Goal: Information Seeking & Learning: Compare options

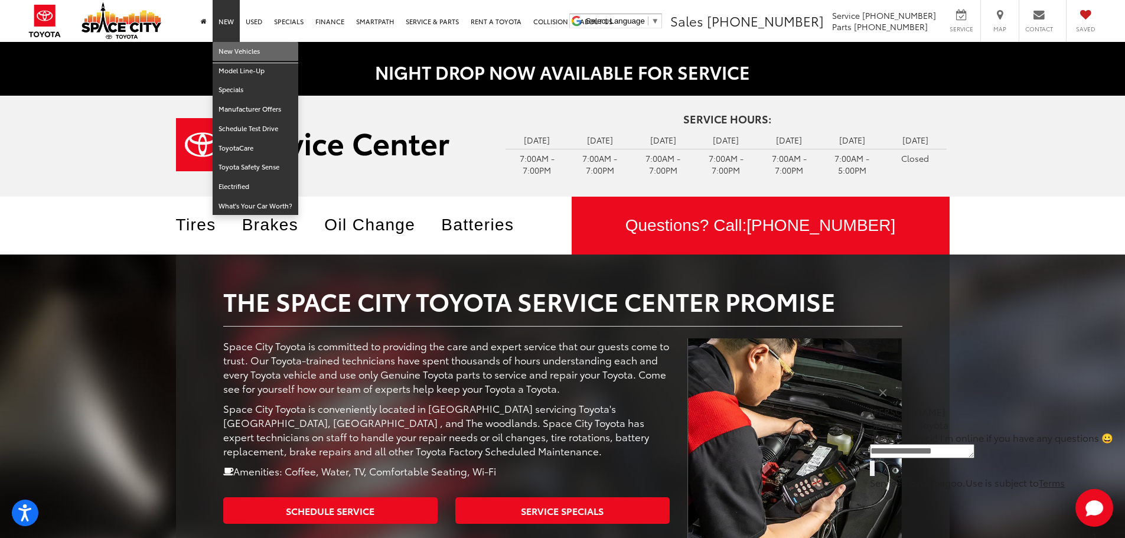
click at [234, 54] on link "New Vehicles" at bounding box center [256, 51] width 86 height 19
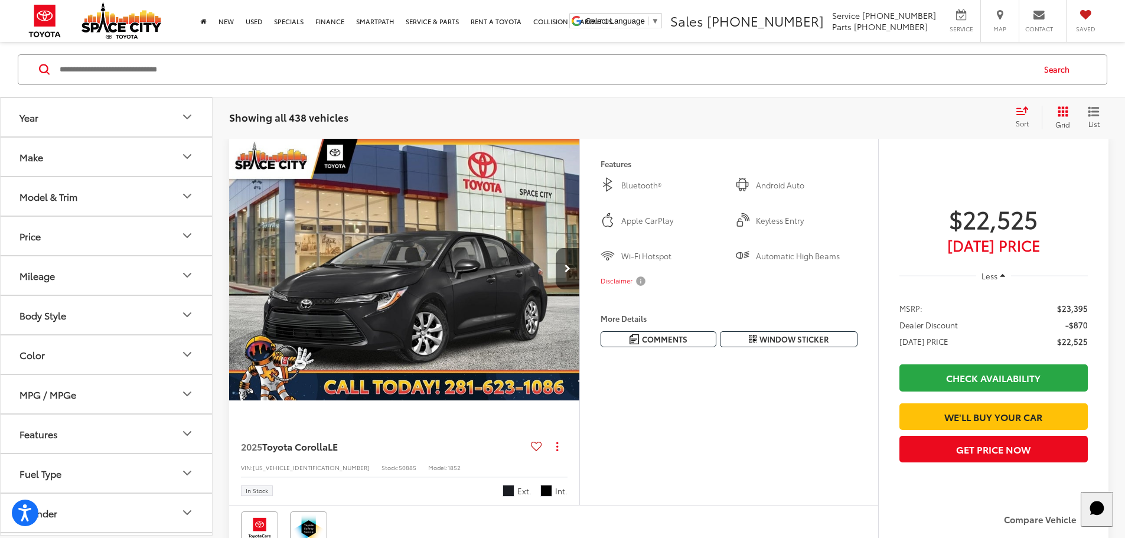
scroll to position [118, 0]
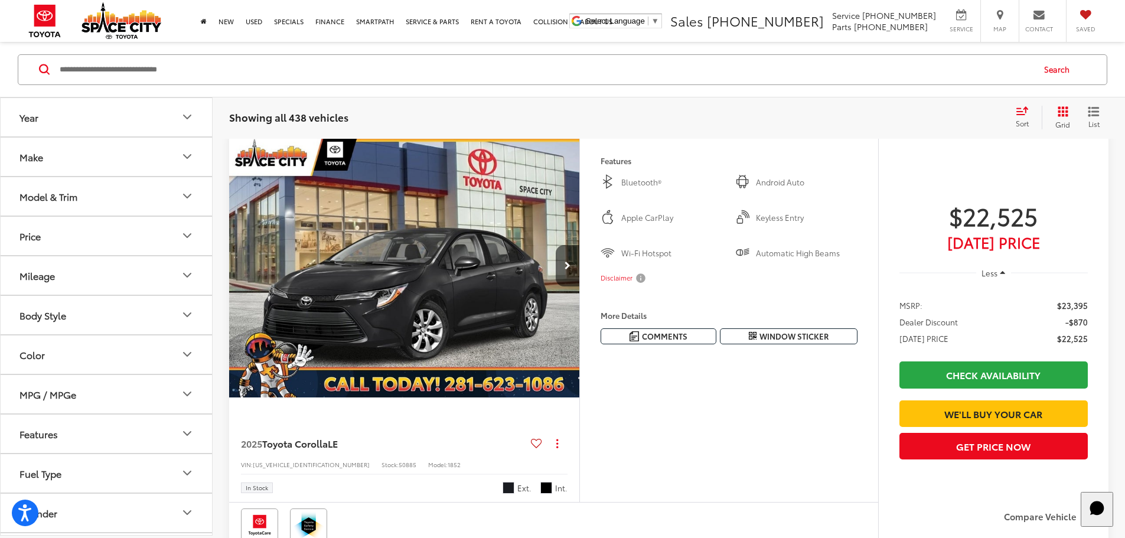
click at [106, 193] on button "Model & Trim" at bounding box center [107, 196] width 213 height 38
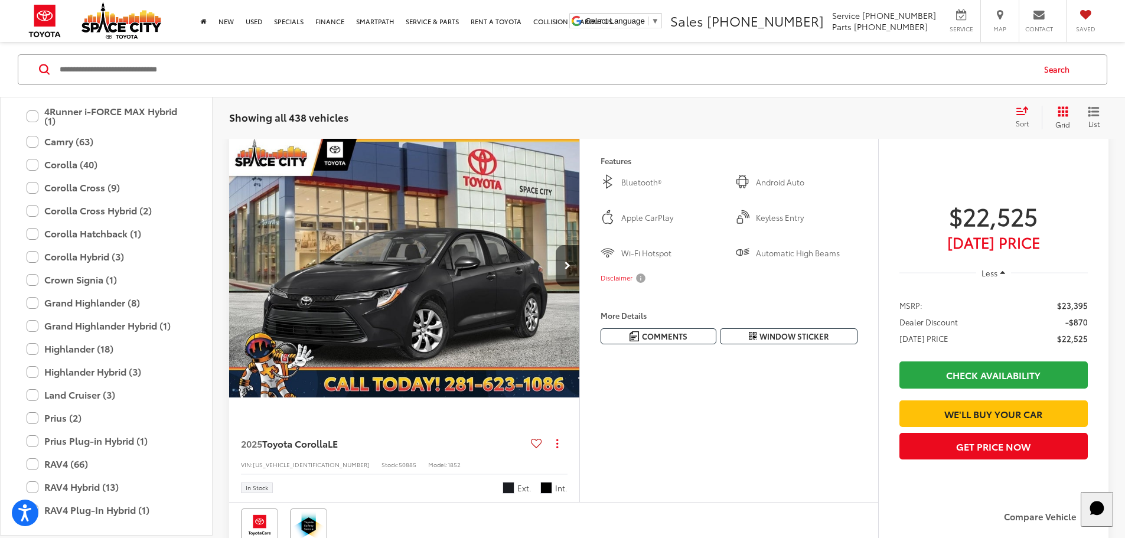
scroll to position [111, 0]
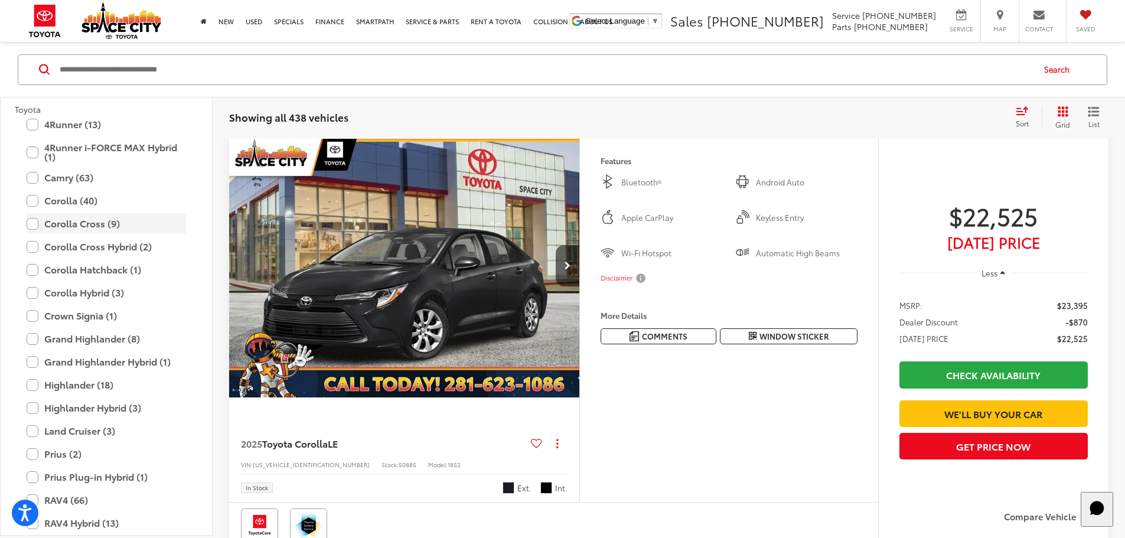
click at [32, 219] on label "Corolla Cross (9)" at bounding box center [107, 223] width 160 height 21
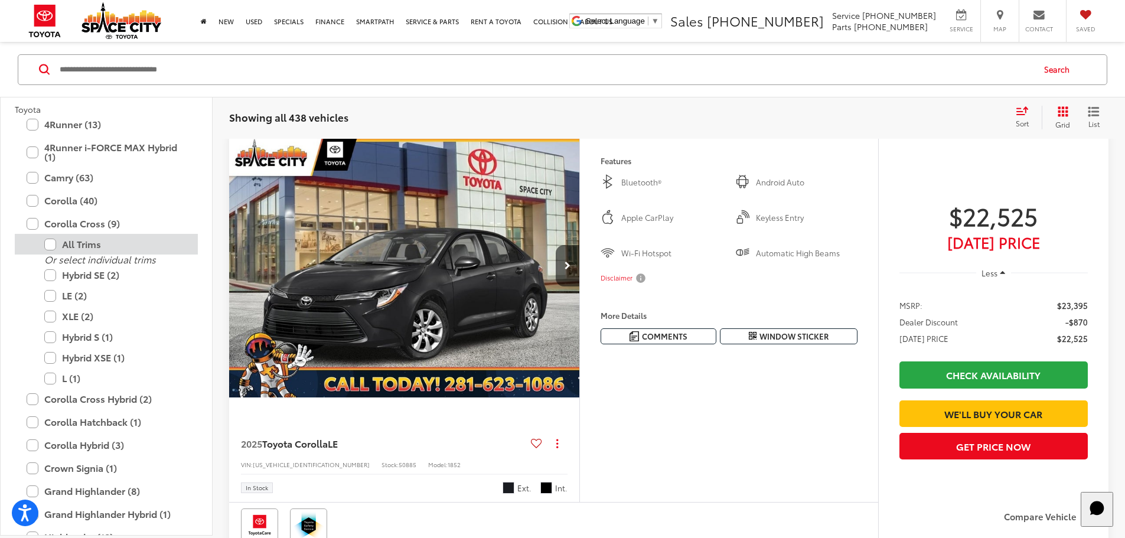
scroll to position [113, 0]
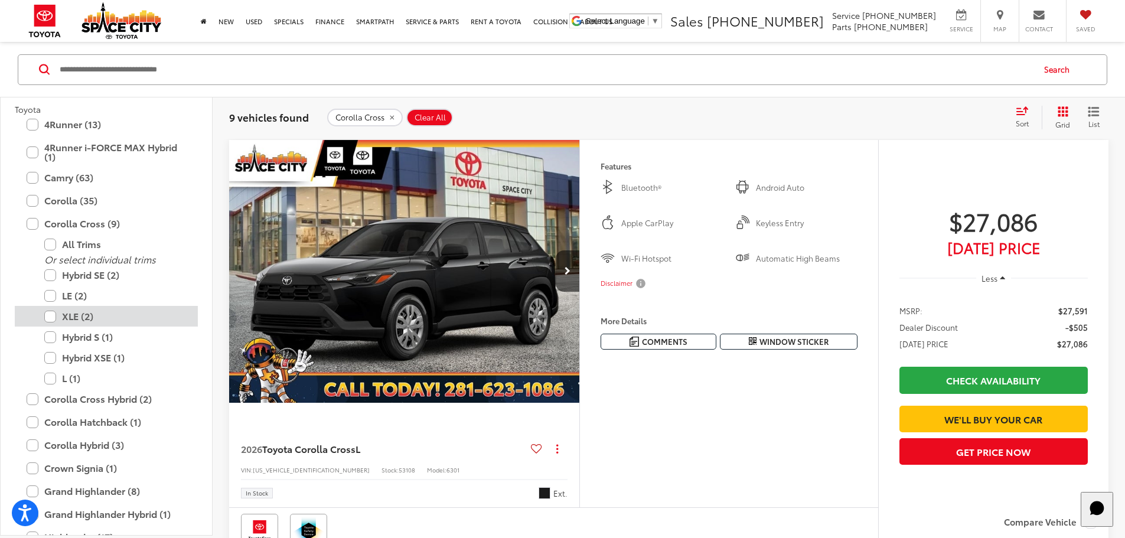
click at [59, 308] on label "XLE (2)" at bounding box center [115, 316] width 142 height 21
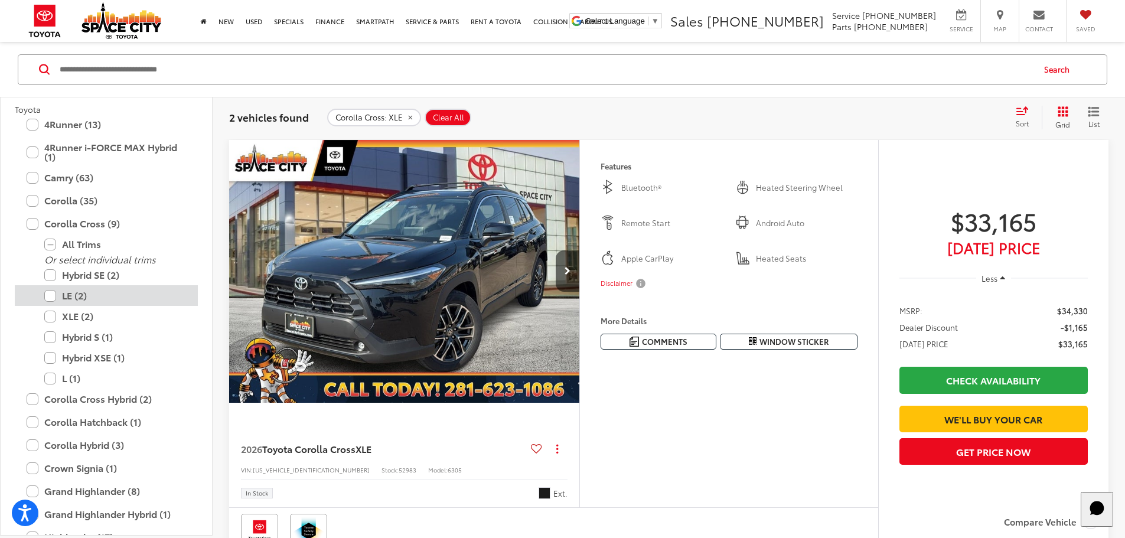
click at [54, 302] on label "LE (2)" at bounding box center [115, 295] width 142 height 21
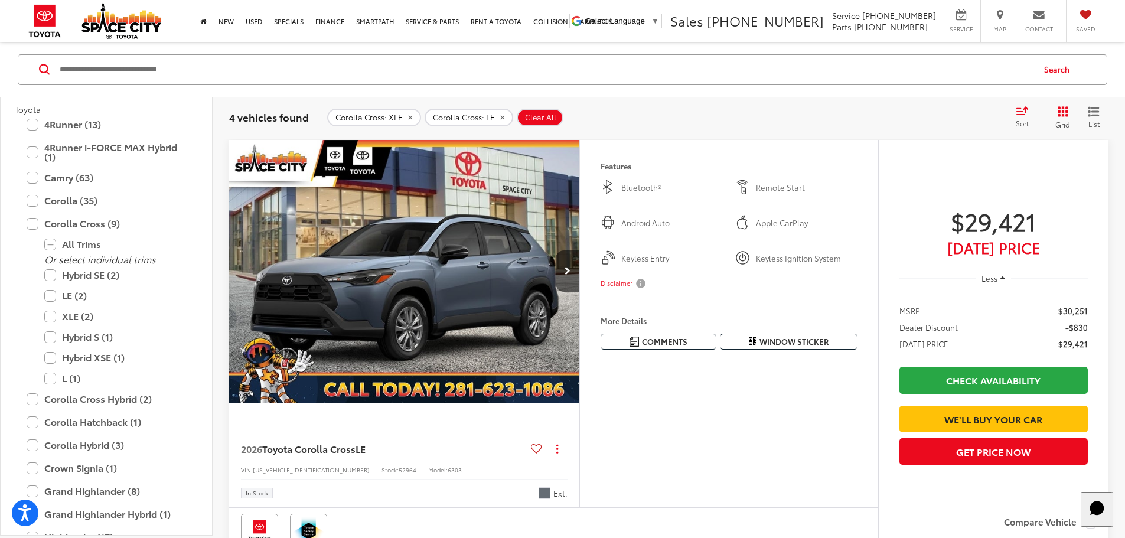
click at [1022, 128] on div "Sort" at bounding box center [1026, 117] width 32 height 24
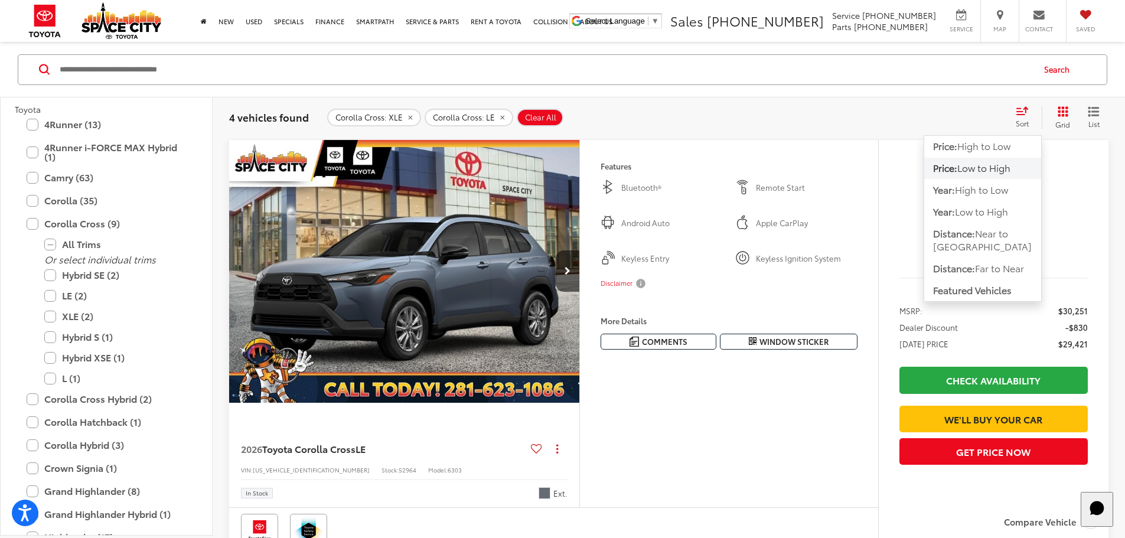
click at [1021, 160] on button "Price: Low to High" at bounding box center [983, 167] width 117 height 21
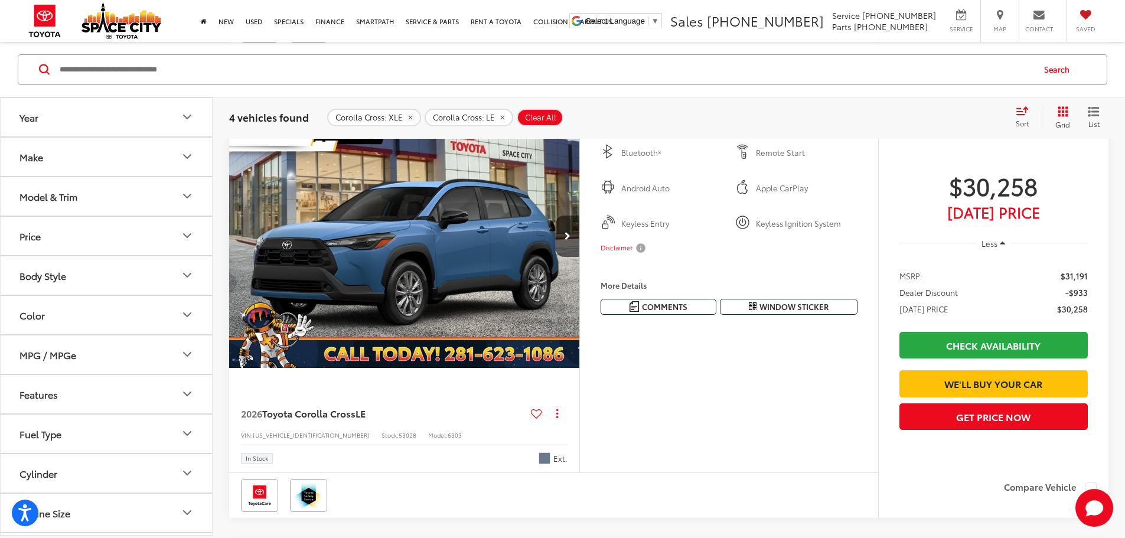
scroll to position [230, 0]
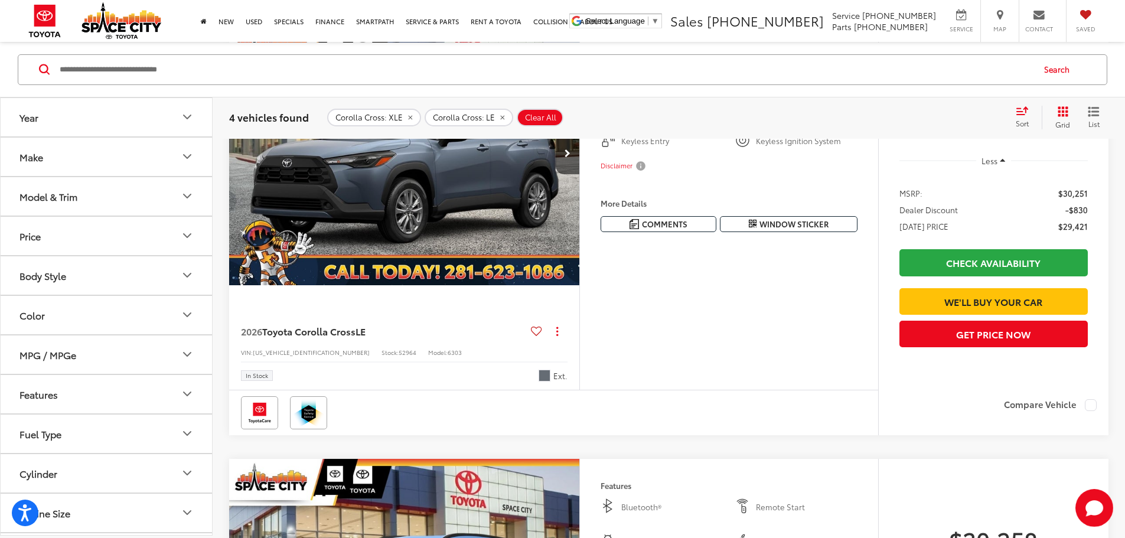
click at [581, 276] on img "2026 Toyota Corolla Cross LE 0" at bounding box center [405, 154] width 352 height 264
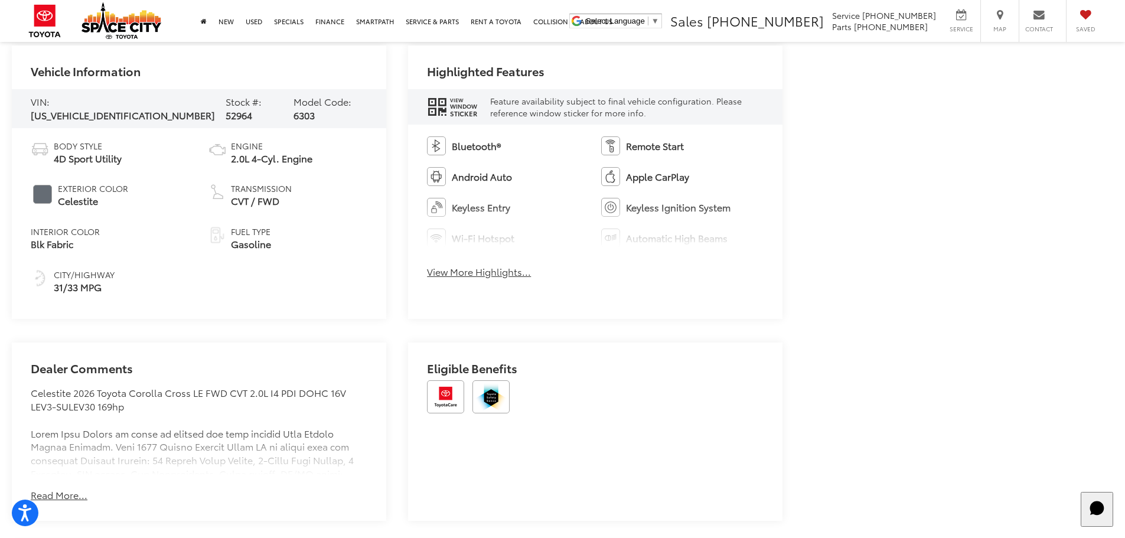
scroll to position [709, 0]
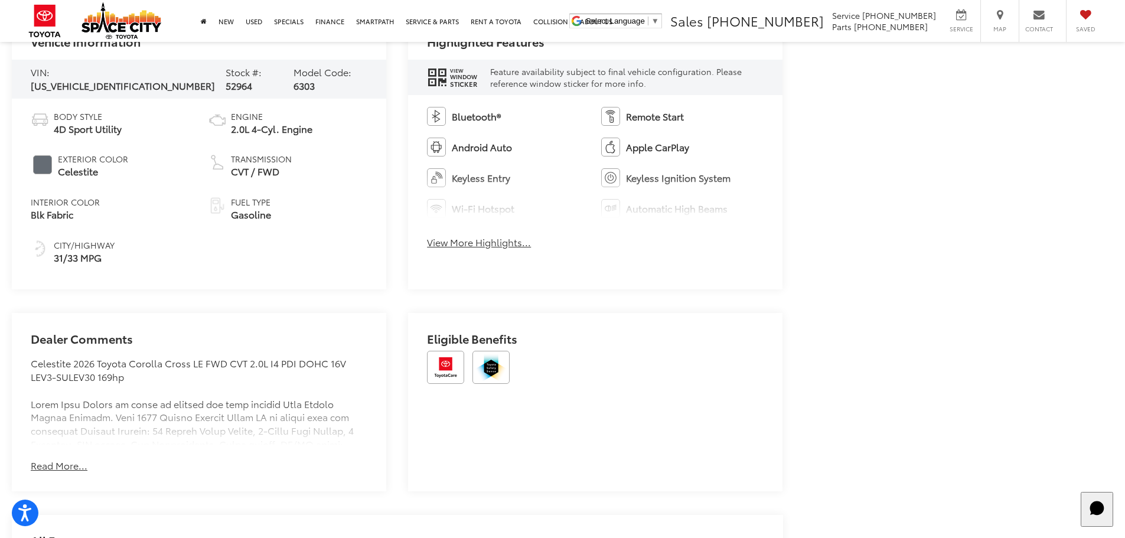
click at [63, 467] on button "Read More..." at bounding box center [59, 466] width 57 height 14
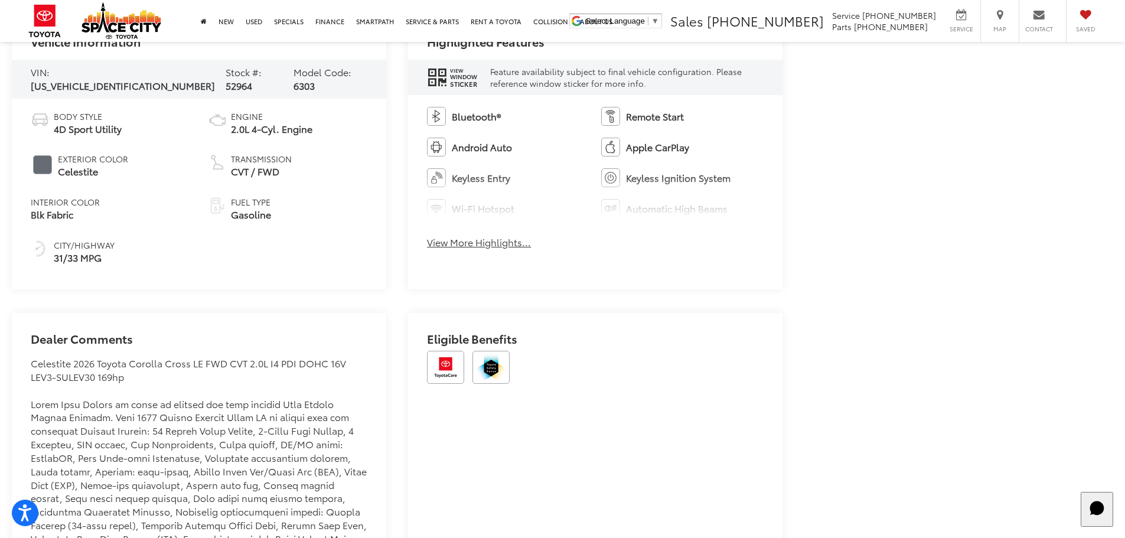
click at [500, 246] on button "View More Highlights..." at bounding box center [479, 243] width 104 height 14
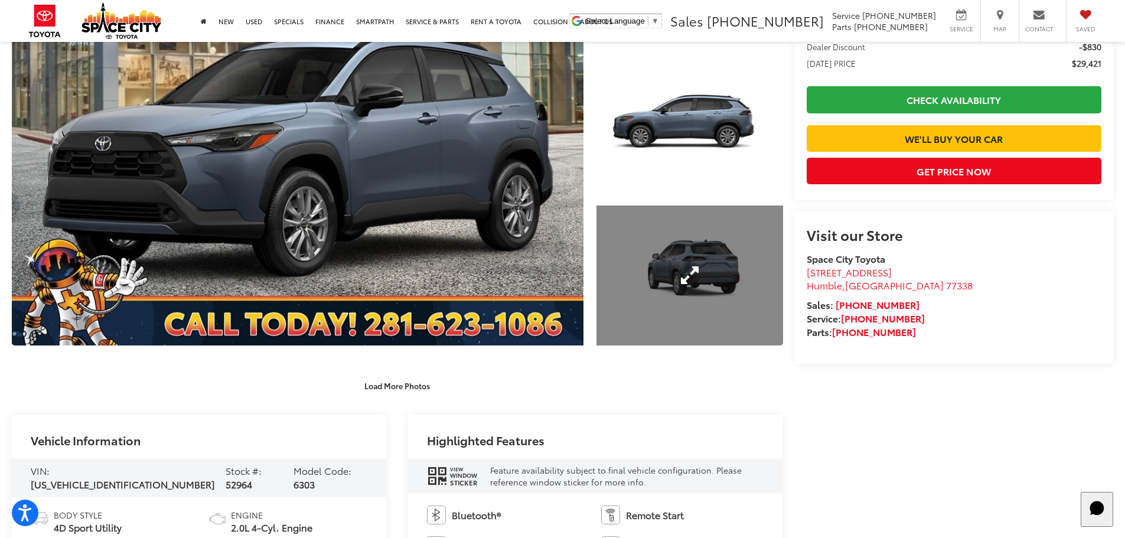
scroll to position [473, 0]
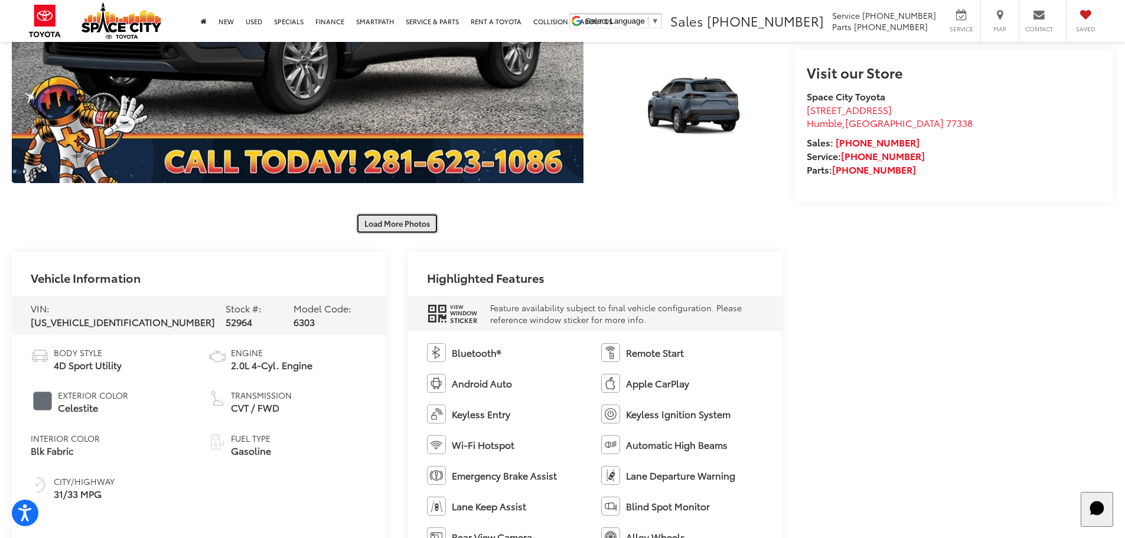
click at [419, 220] on button "Load More Photos" at bounding box center [397, 223] width 82 height 21
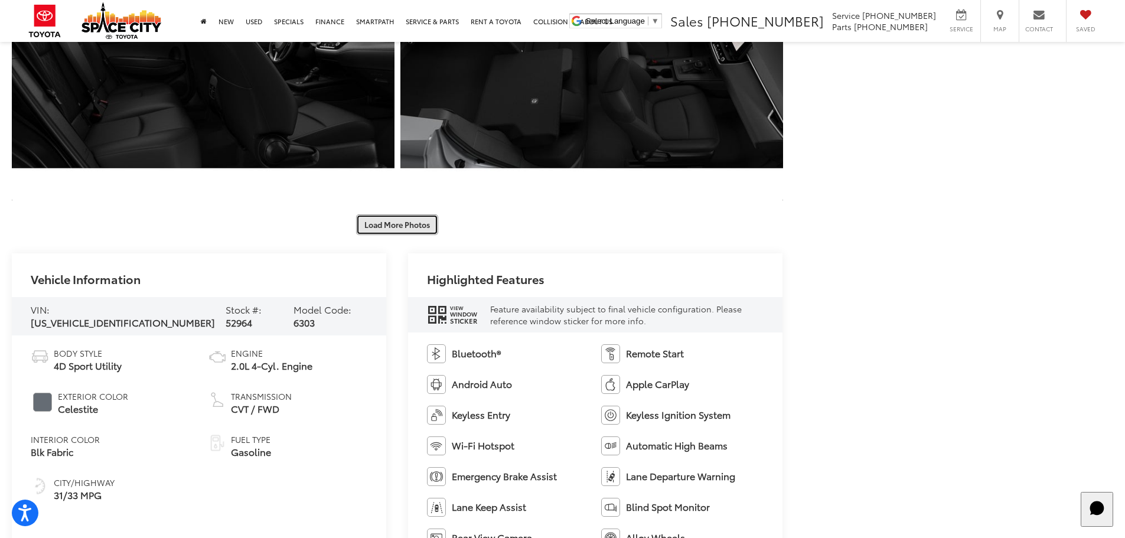
scroll to position [1063, 0]
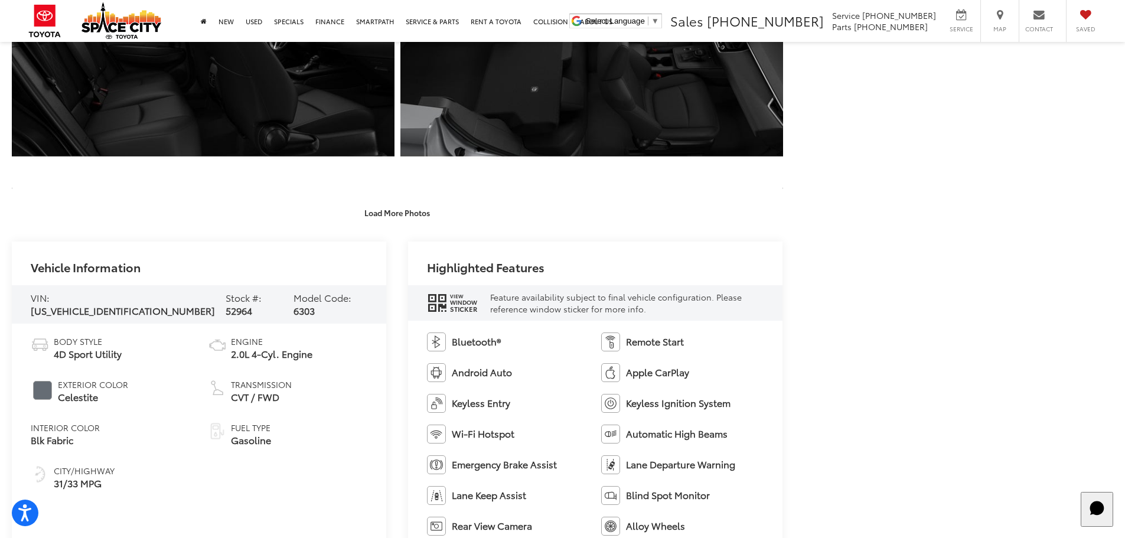
click at [442, 217] on div "Load More Photos" at bounding box center [398, 213] width 772 height 21
click at [419, 217] on button "Load More Photos" at bounding box center [397, 213] width 82 height 21
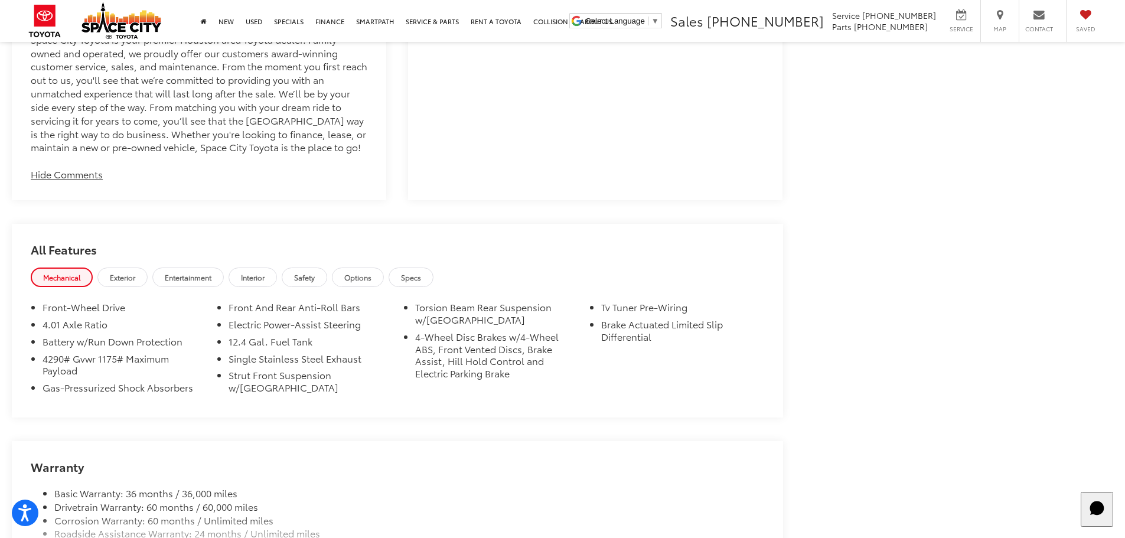
scroll to position [2718, 0]
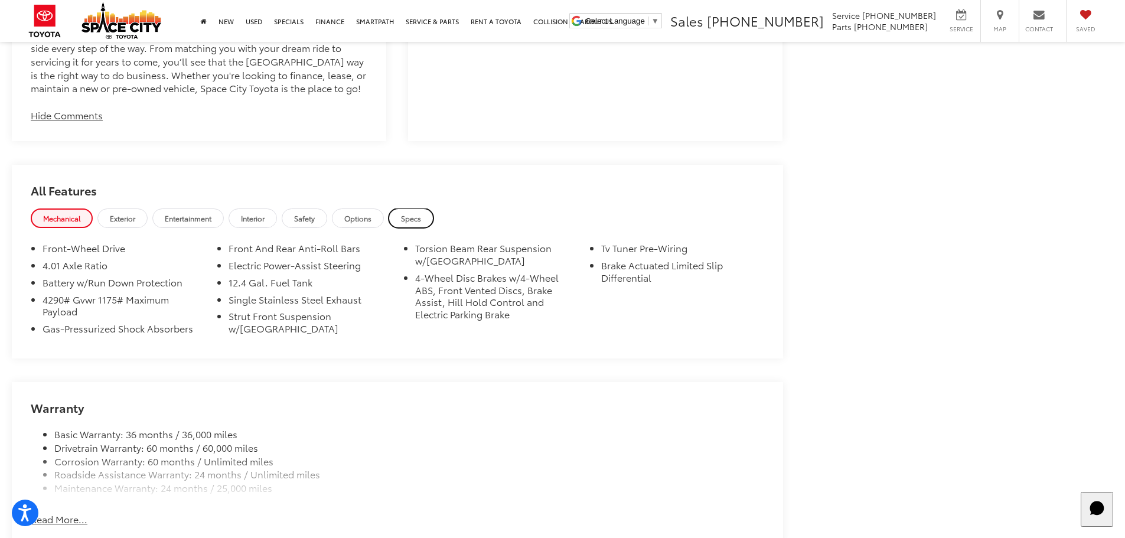
click at [400, 223] on link "Specs" at bounding box center [411, 218] width 45 height 19
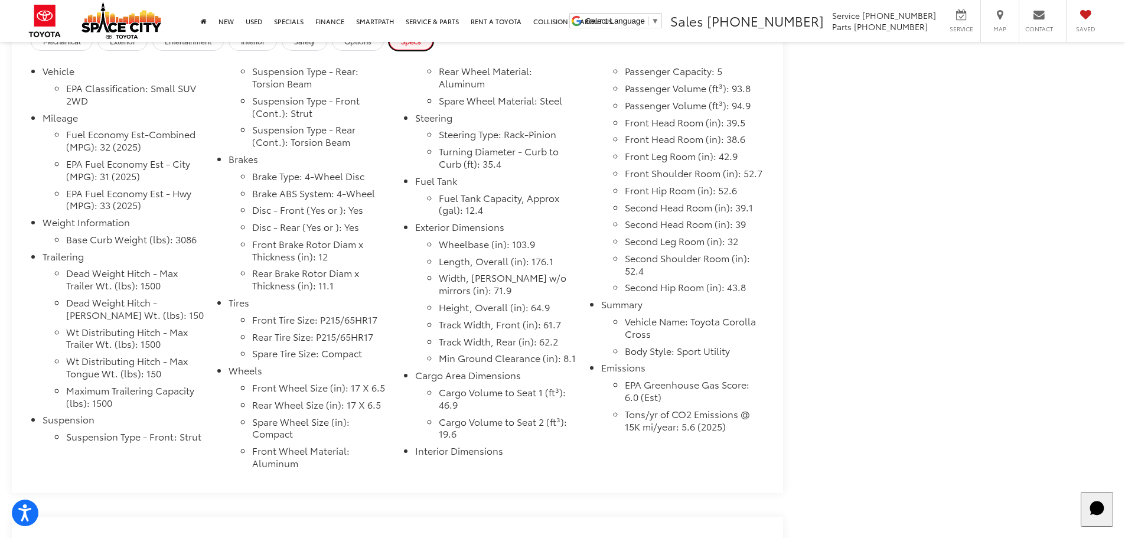
scroll to position [2836, 0]
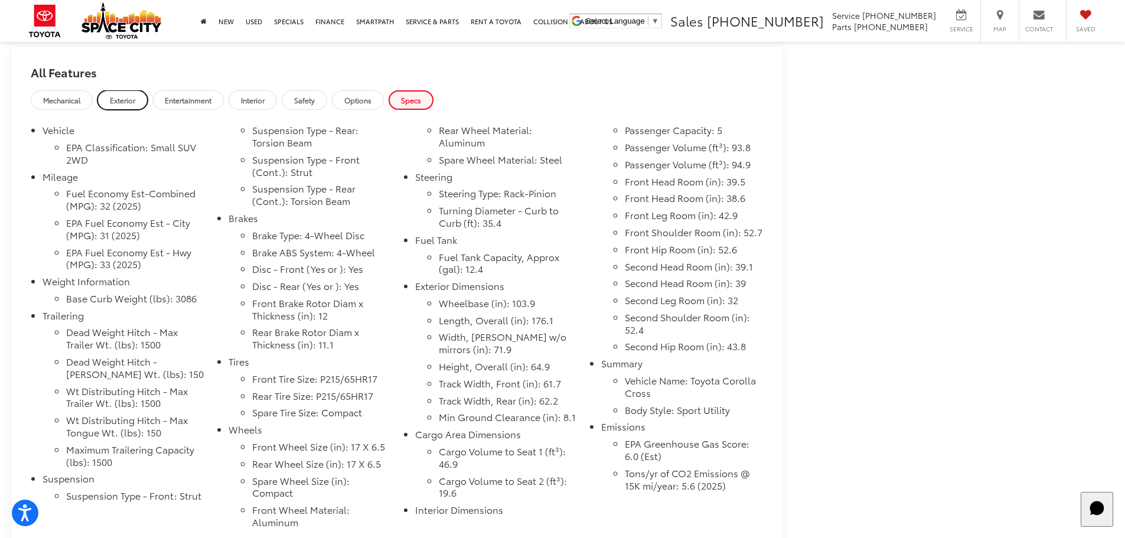
click at [115, 100] on span "Exterior" at bounding box center [122, 100] width 25 height 10
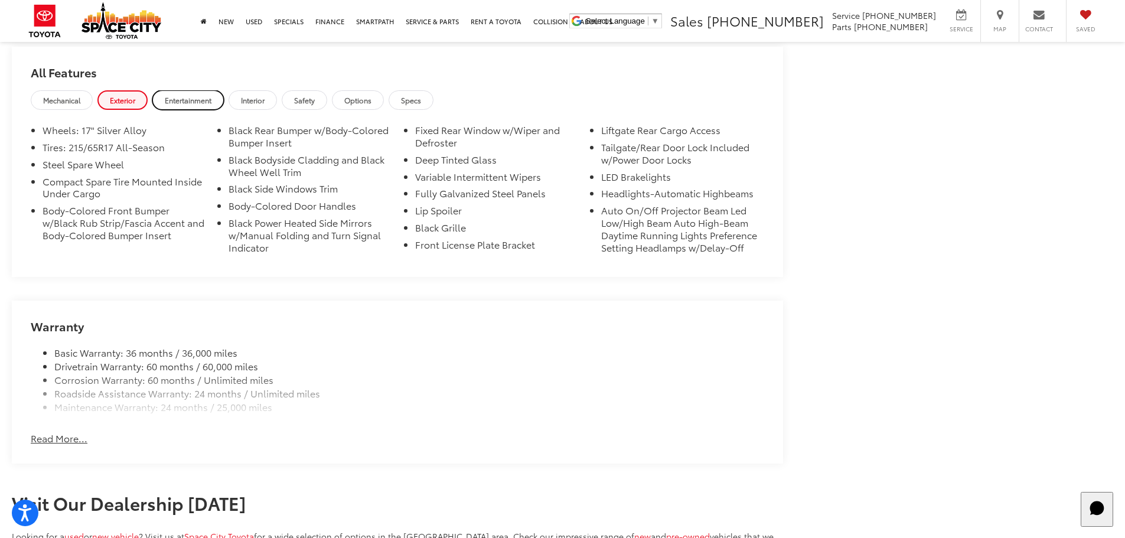
click at [173, 102] on span "Entertainment" at bounding box center [188, 100] width 47 height 10
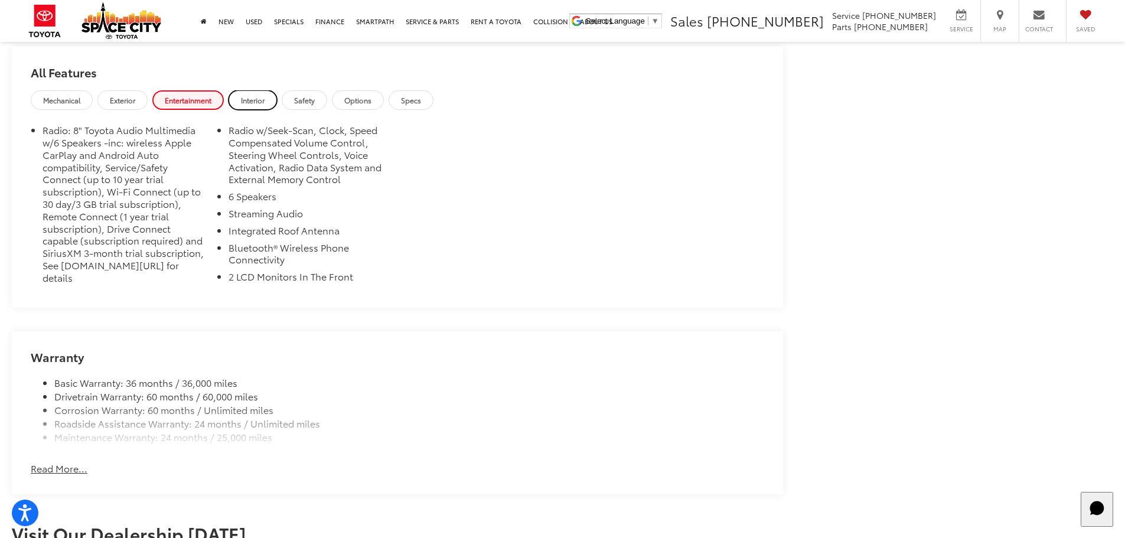
click at [265, 103] on span "Interior" at bounding box center [253, 100] width 24 height 10
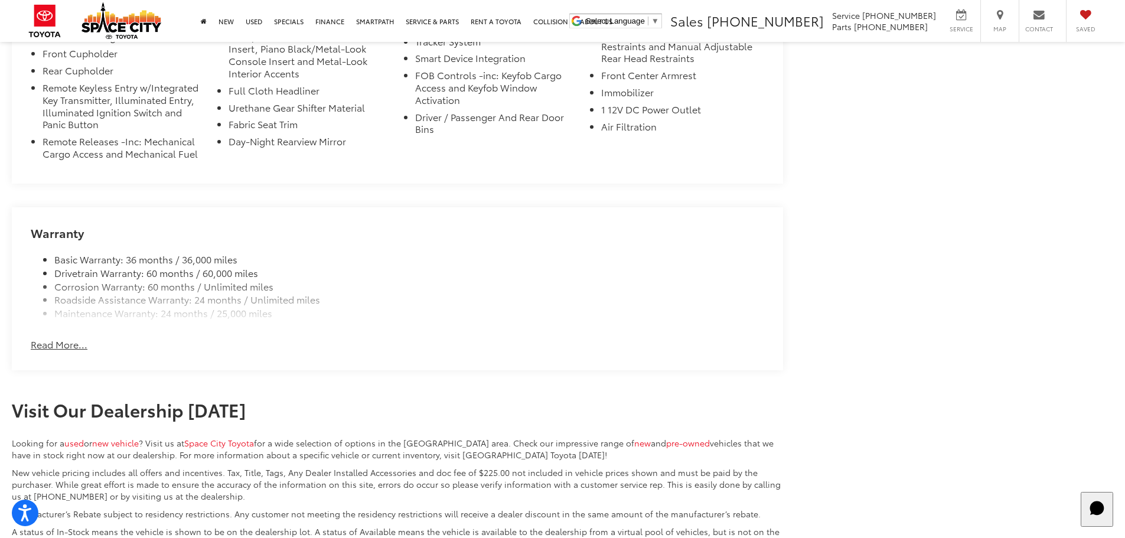
scroll to position [3131, 0]
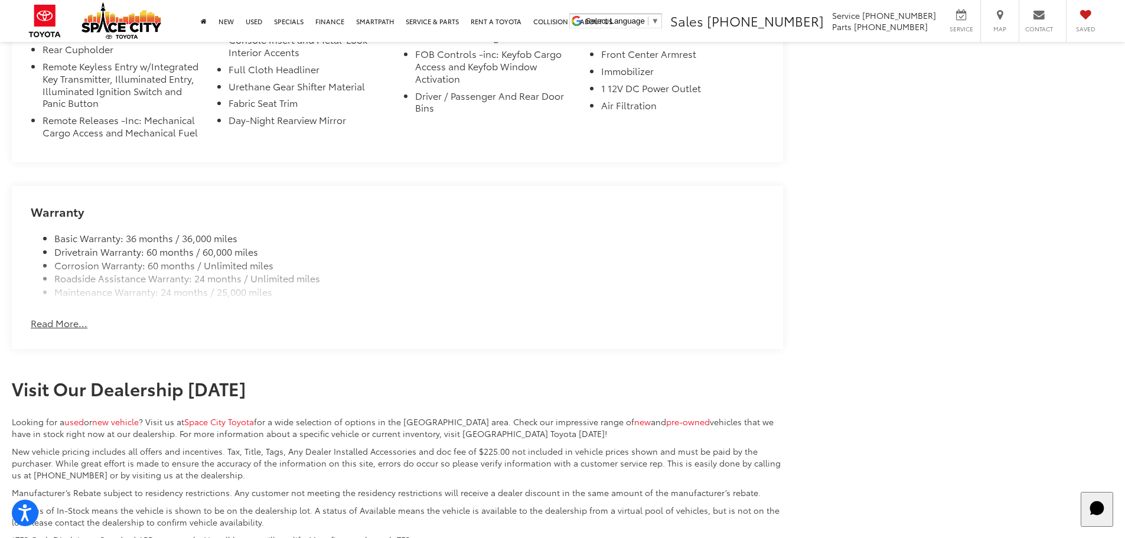
click at [73, 321] on button "Read More..." at bounding box center [59, 324] width 57 height 14
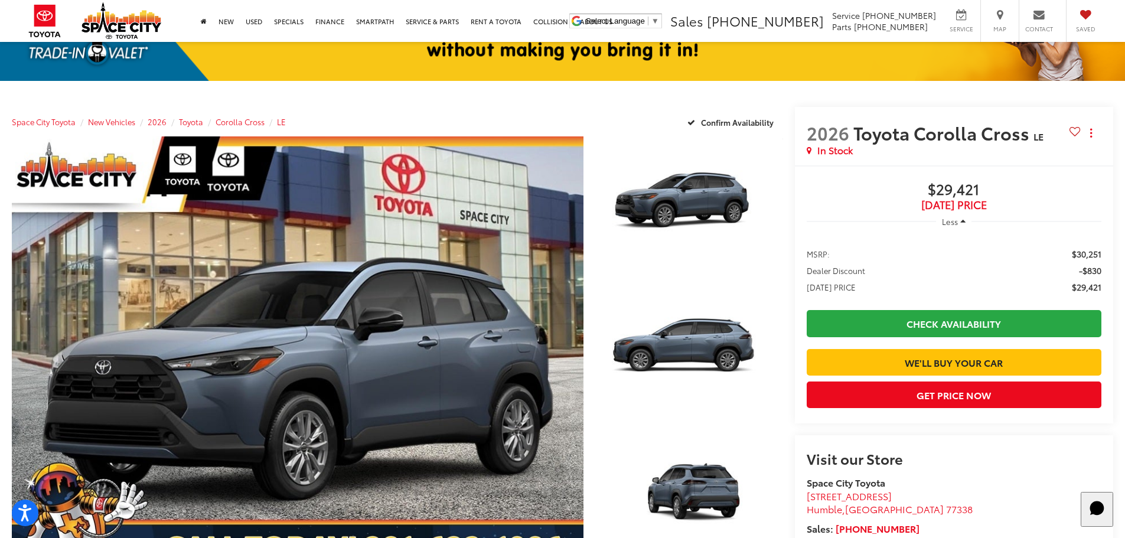
scroll to position [82, 0]
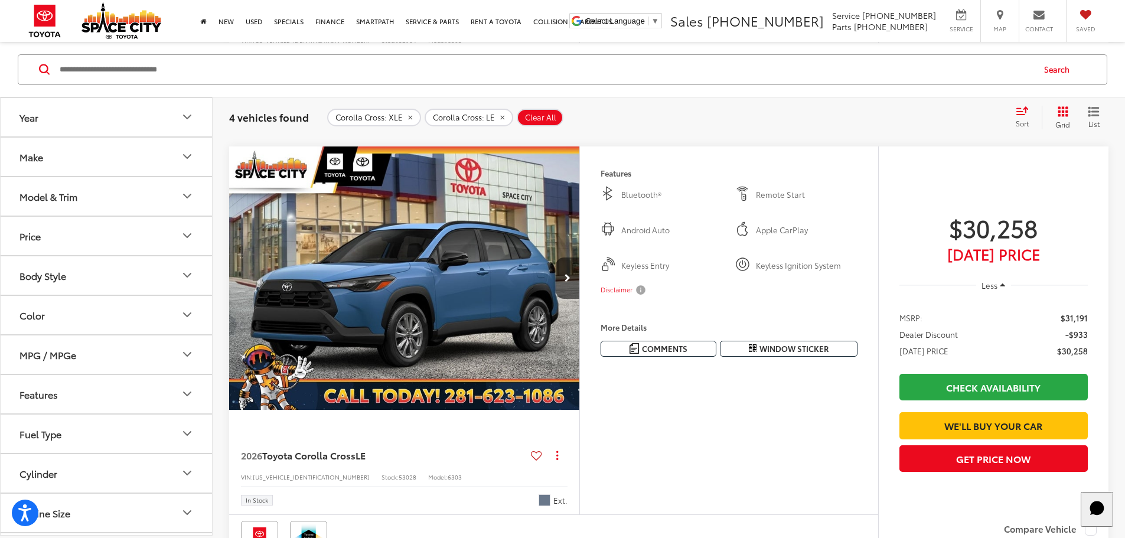
scroll to position [526, 0]
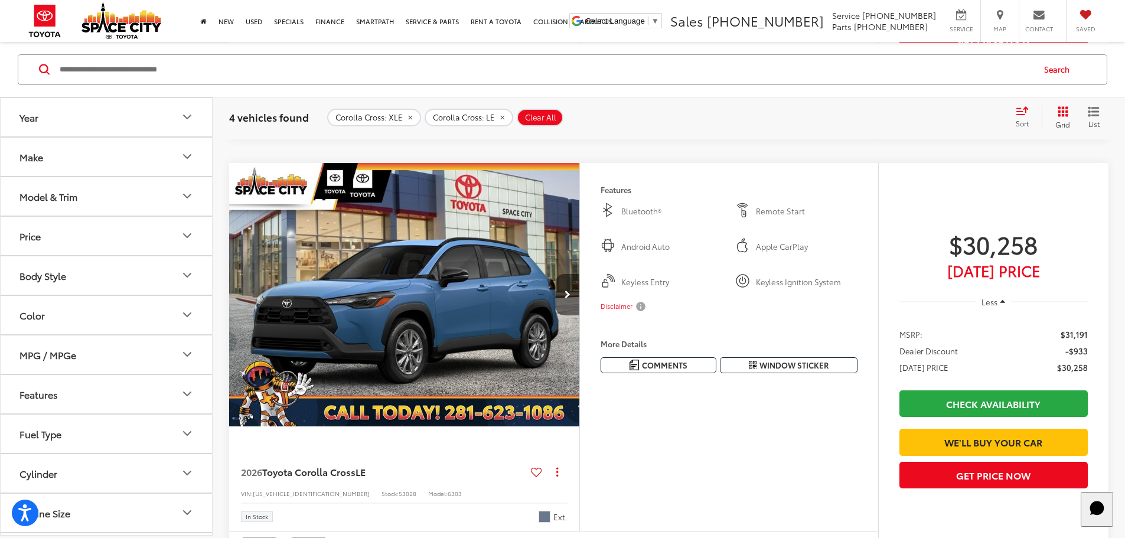
click at [580, 315] on button "Next image" at bounding box center [568, 294] width 24 height 41
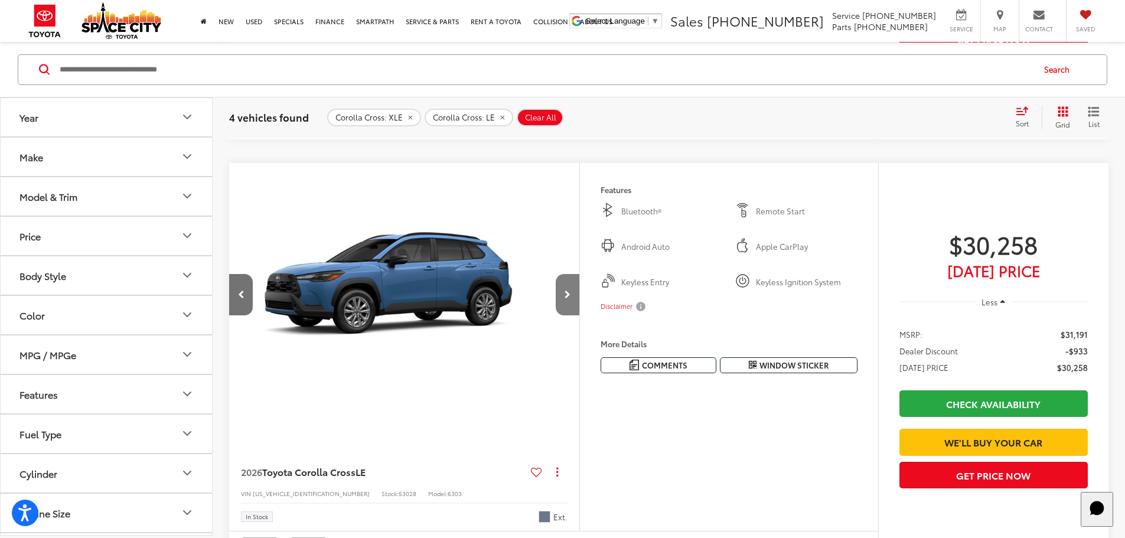
click at [580, 315] on button "Next image" at bounding box center [568, 294] width 24 height 41
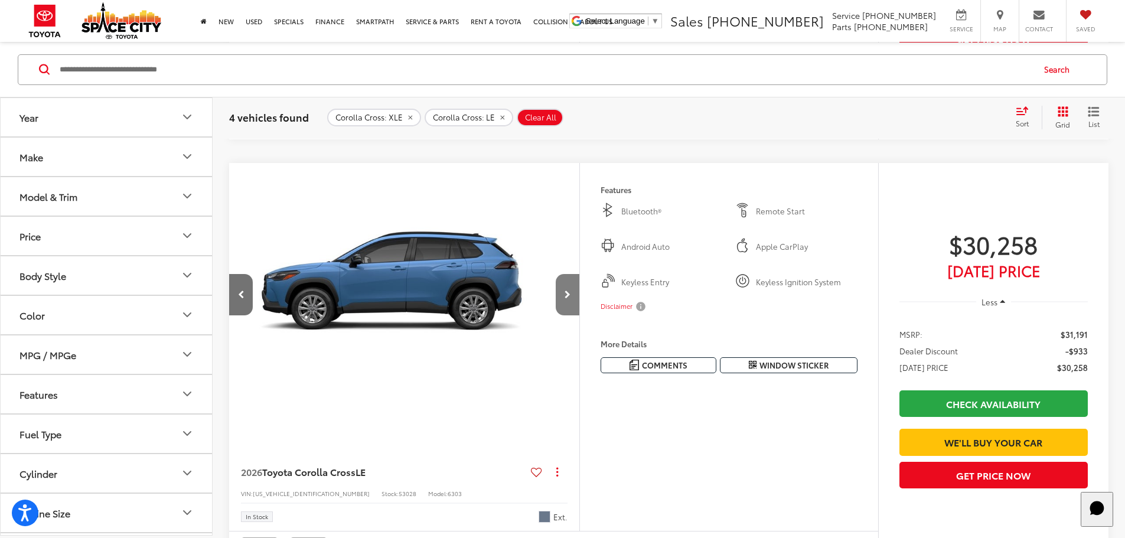
click at [580, 315] on button "Next image" at bounding box center [568, 294] width 24 height 41
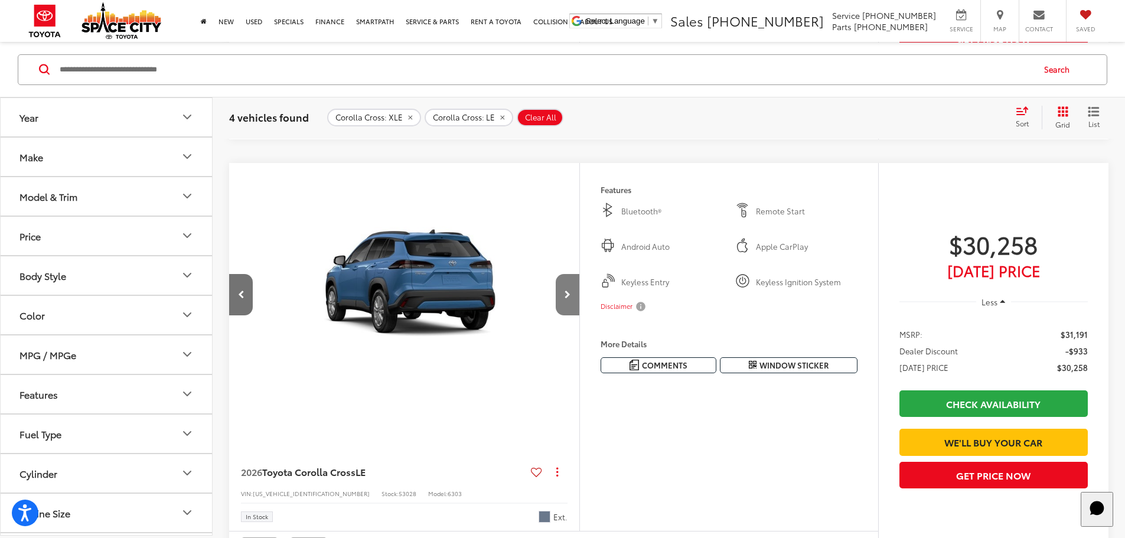
click at [580, 315] on button "Next image" at bounding box center [568, 294] width 24 height 41
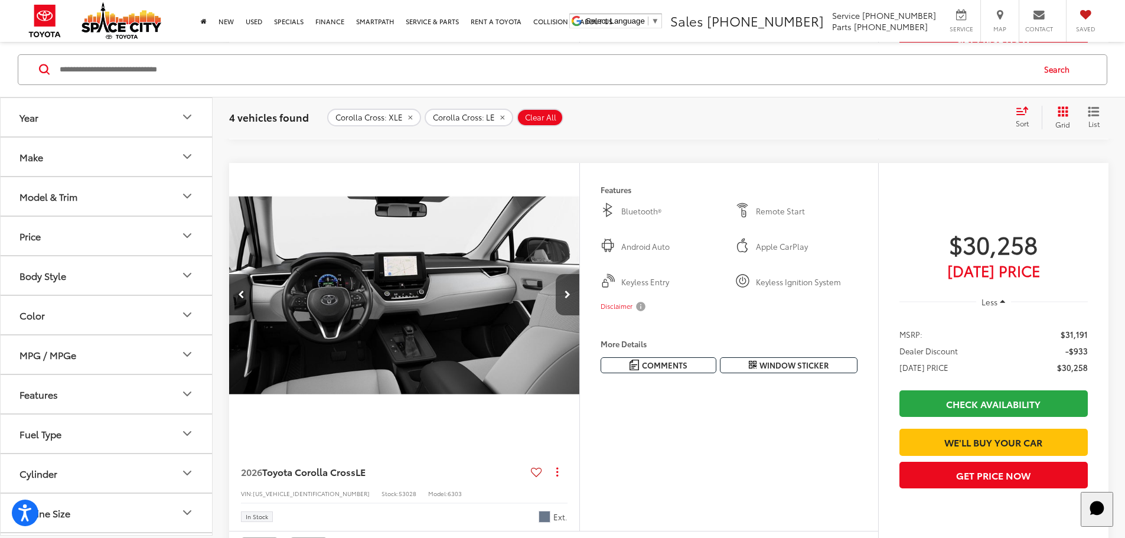
scroll to position [0, 1792]
click at [580, 315] on button "Next image" at bounding box center [568, 294] width 24 height 41
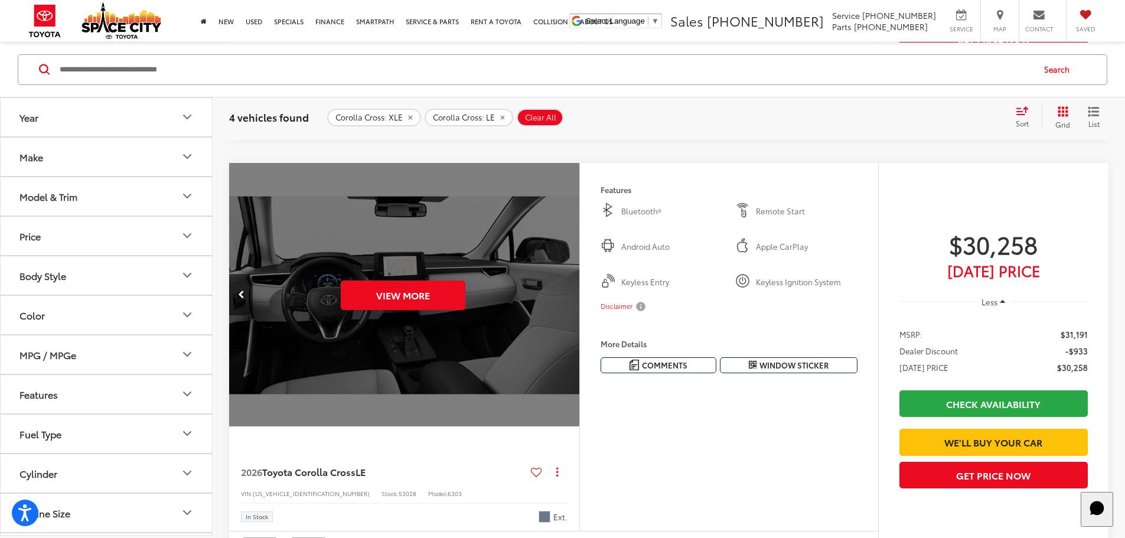
scroll to position [0, 2240]
click at [466, 310] on button "View More" at bounding box center [403, 296] width 125 height 30
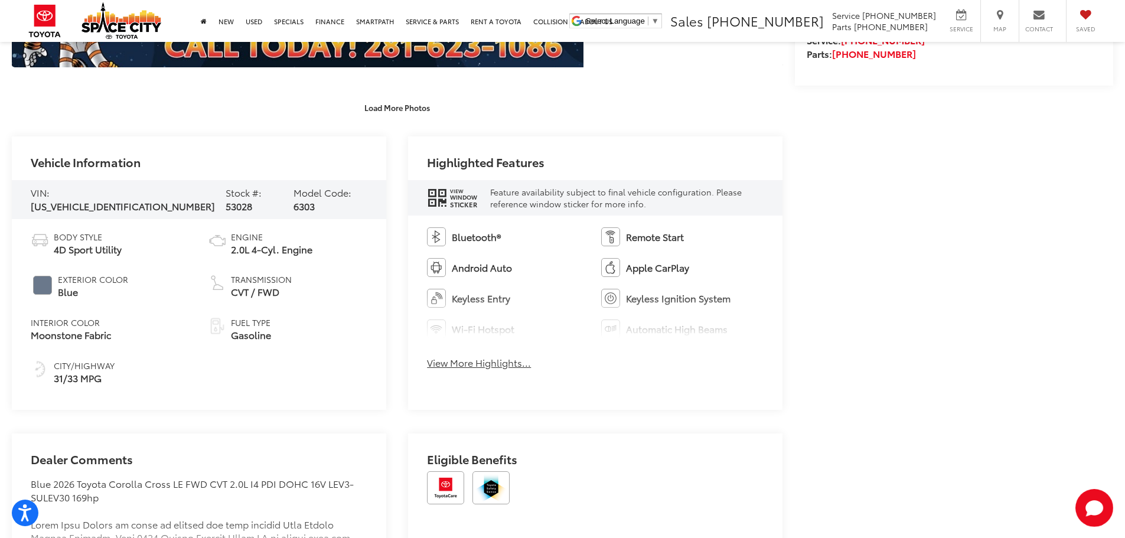
scroll to position [590, 0]
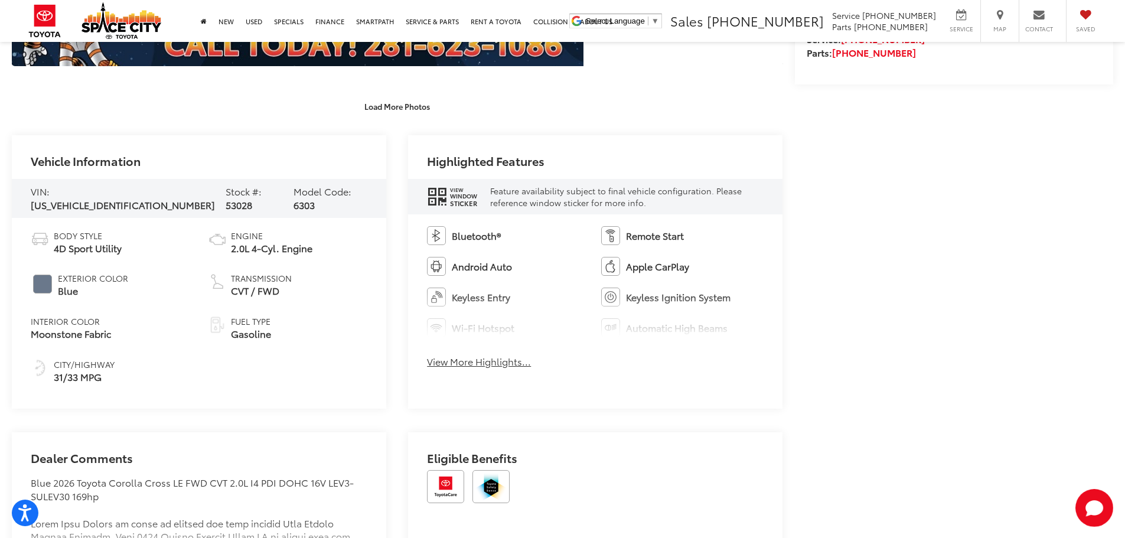
click at [487, 357] on button "View More Highlights..." at bounding box center [479, 362] width 104 height 14
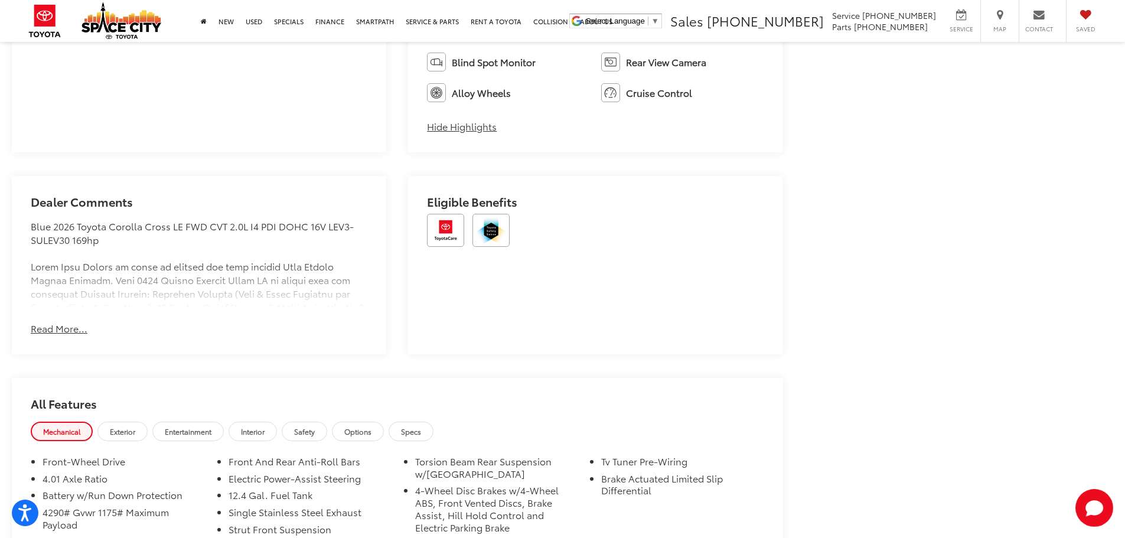
scroll to position [1003, 0]
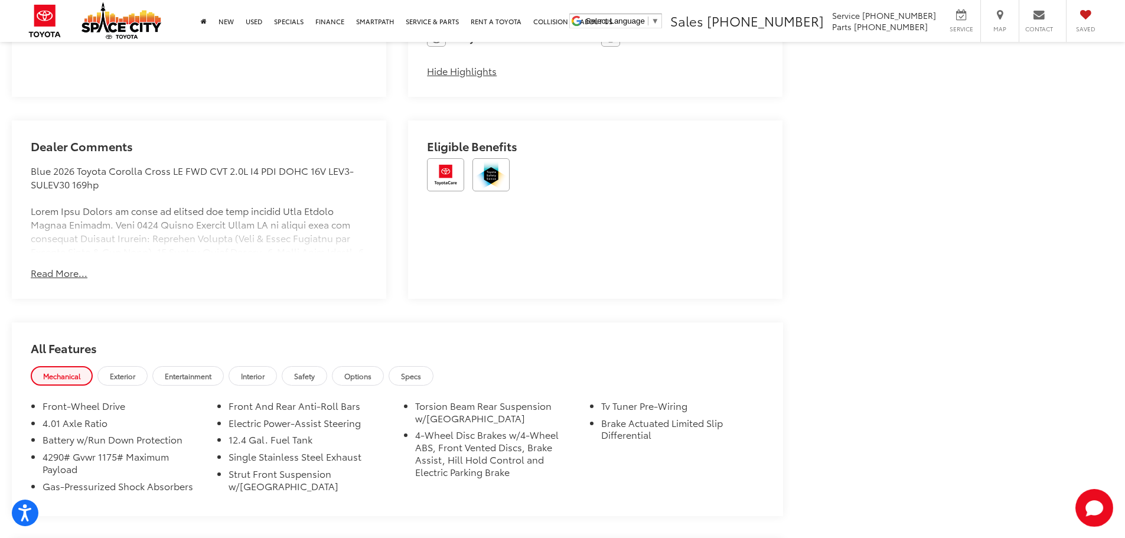
click at [69, 266] on button "Read More..." at bounding box center [59, 273] width 57 height 14
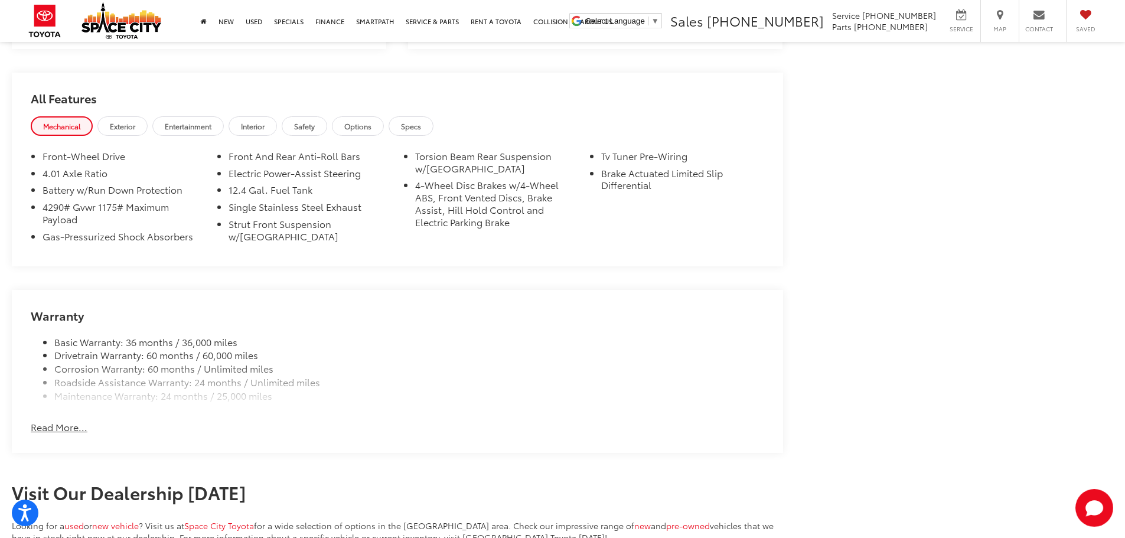
scroll to position [1712, 0]
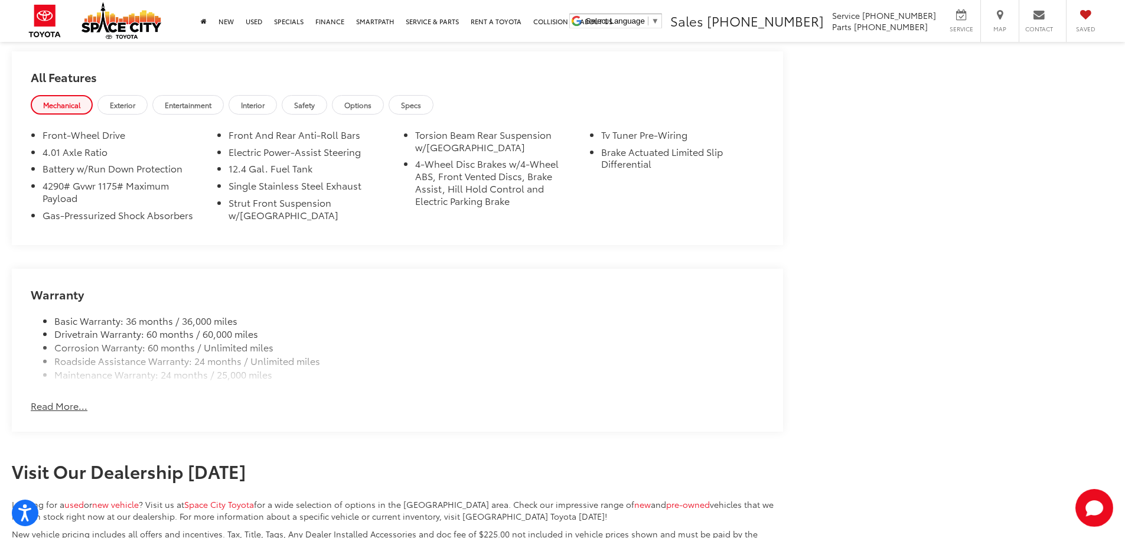
click at [73, 411] on button "Read More..." at bounding box center [59, 406] width 57 height 14
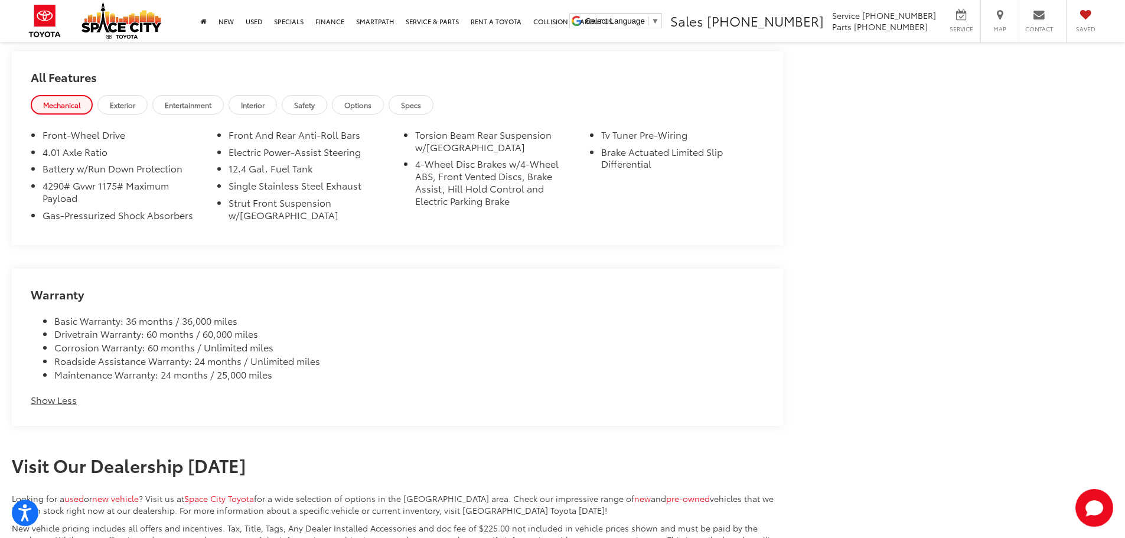
scroll to position [1653, 0]
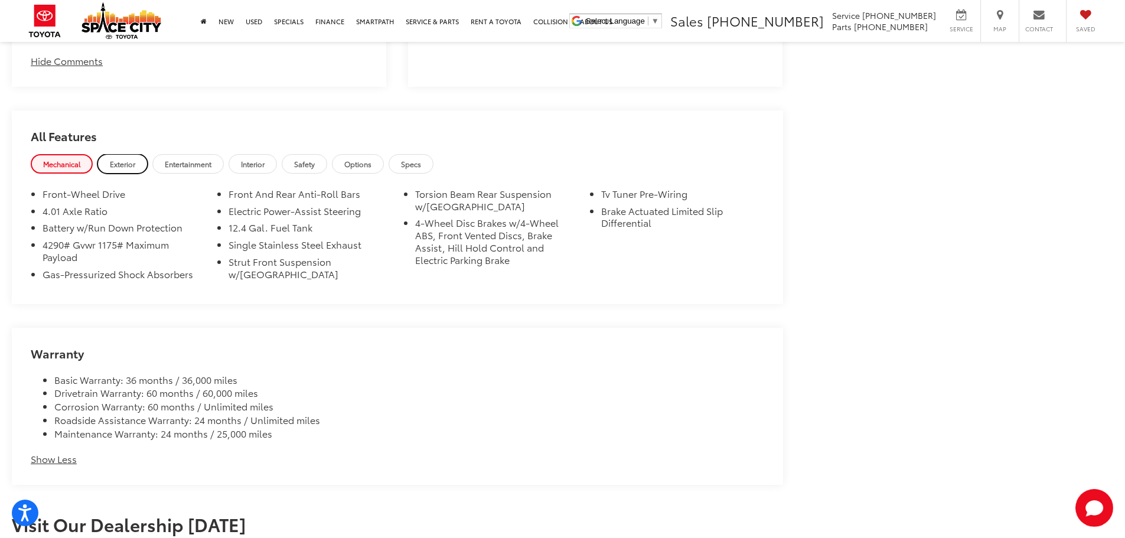
click at [130, 161] on span "Exterior" at bounding box center [122, 164] width 25 height 10
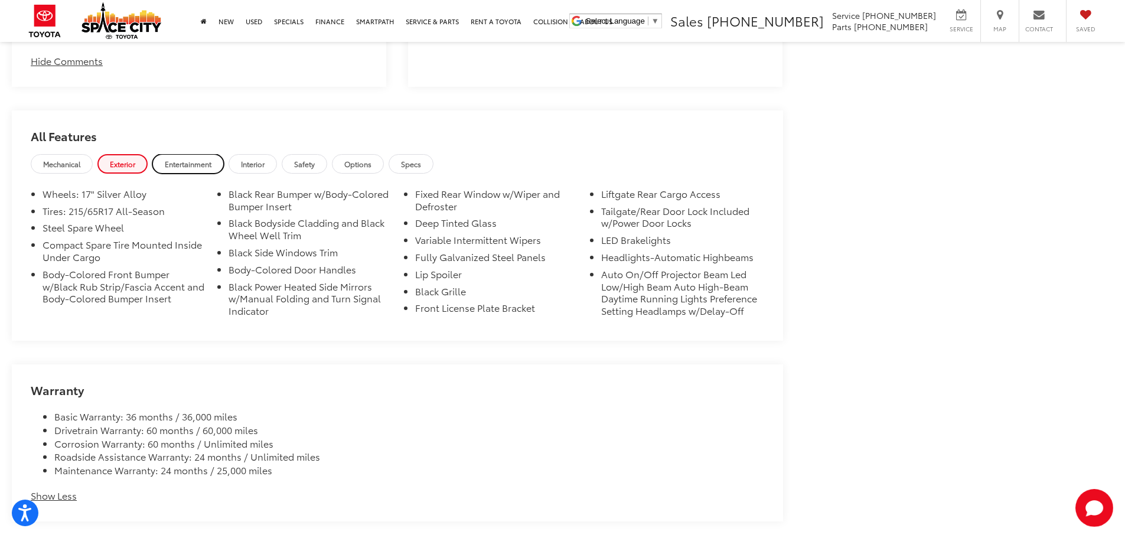
click at [180, 161] on span "Entertainment" at bounding box center [188, 164] width 47 height 10
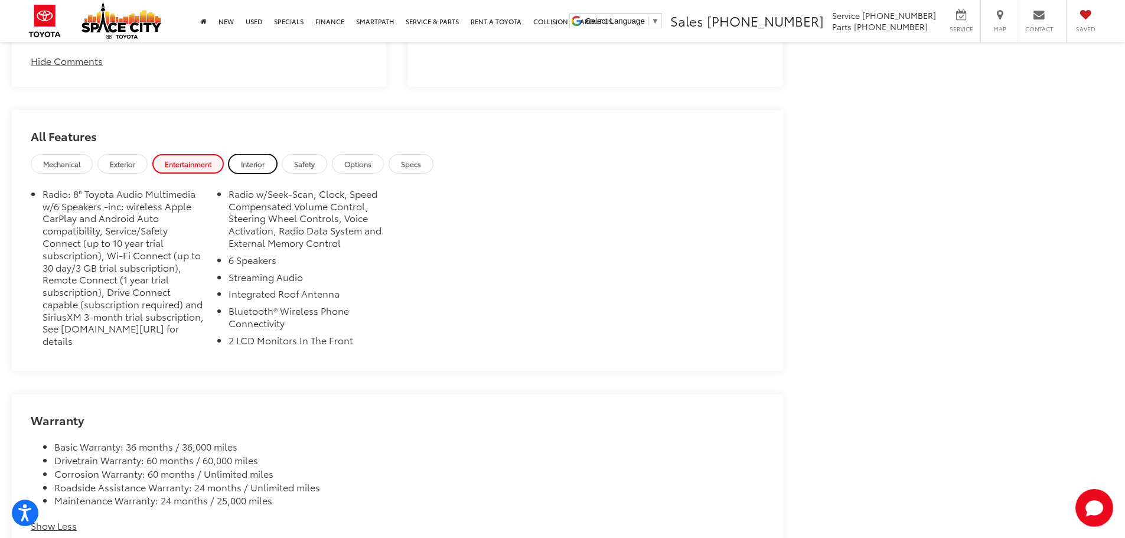
click at [264, 161] on span "Interior" at bounding box center [253, 164] width 24 height 10
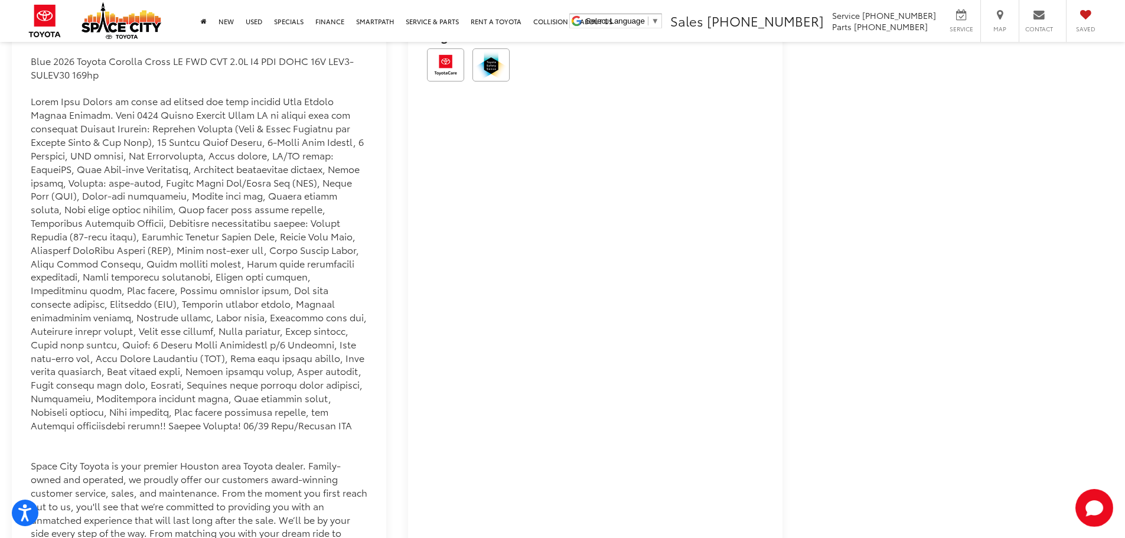
scroll to position [1090, 0]
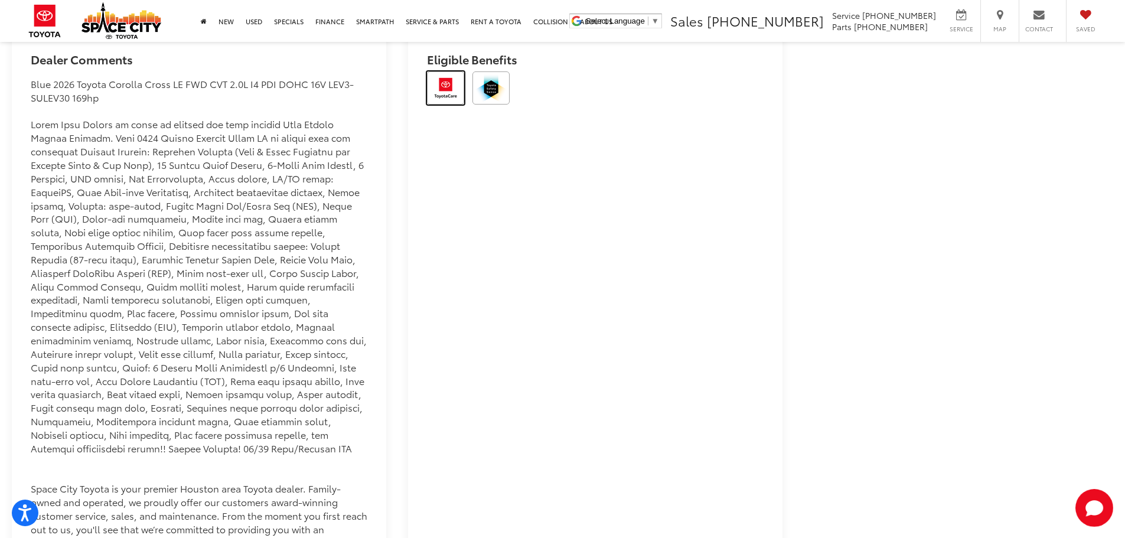
click at [433, 95] on img at bounding box center [445, 87] width 37 height 33
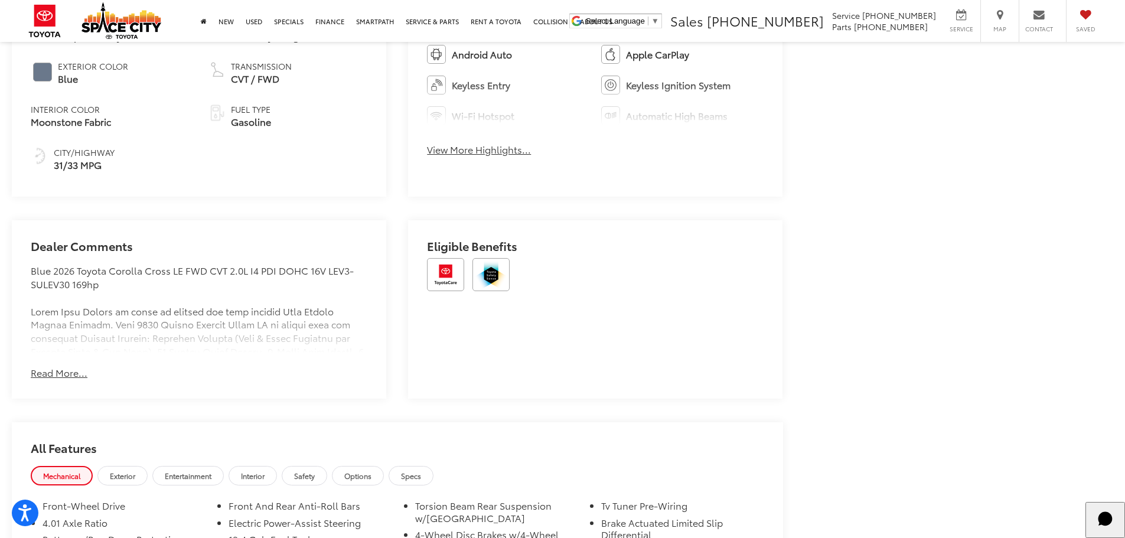
scroll to position [795, 0]
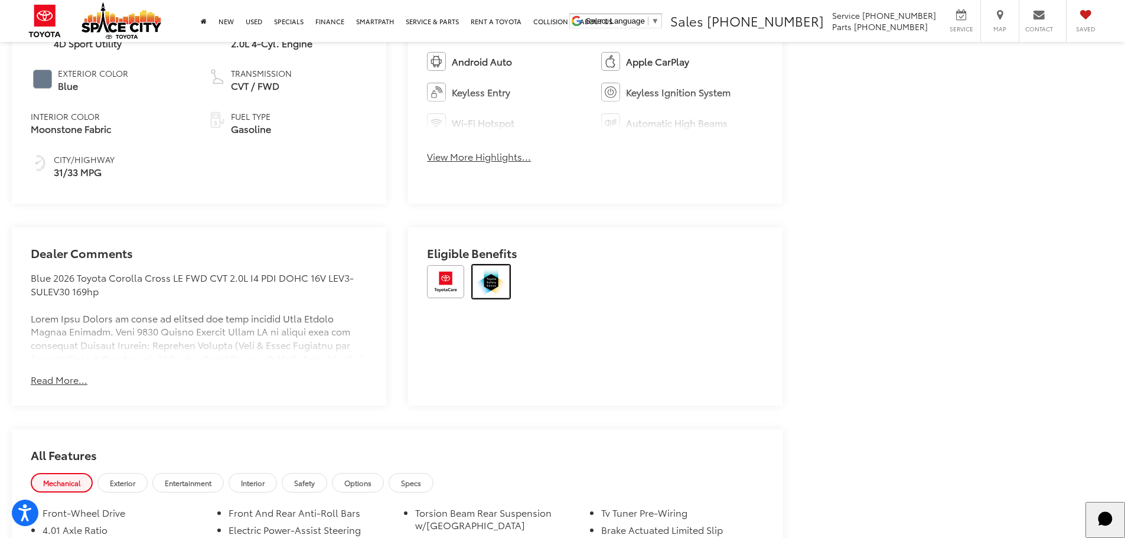
click at [502, 272] on img at bounding box center [491, 281] width 37 height 33
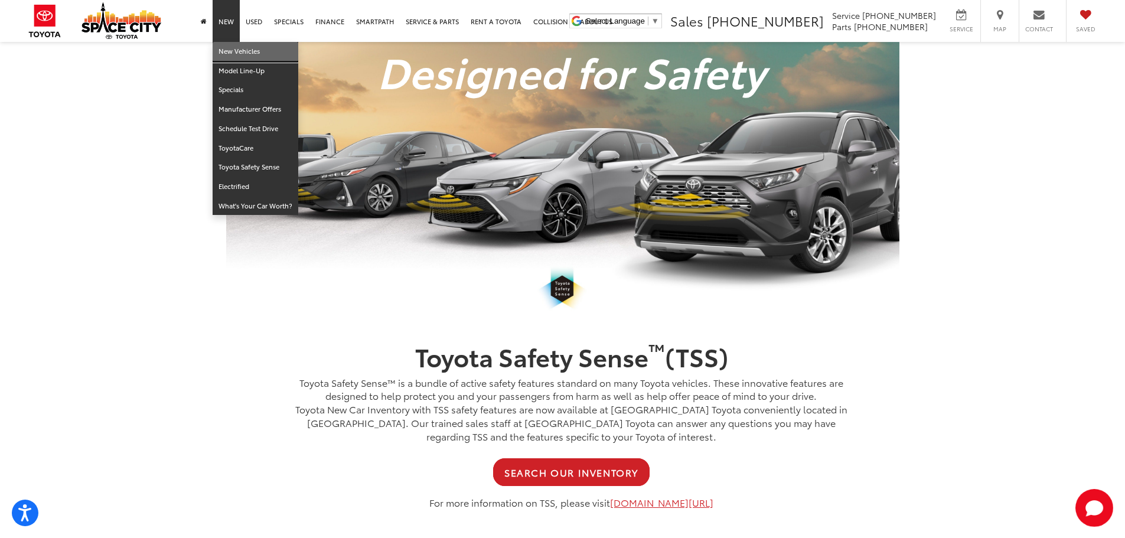
click at [239, 56] on link "New Vehicles" at bounding box center [256, 51] width 86 height 19
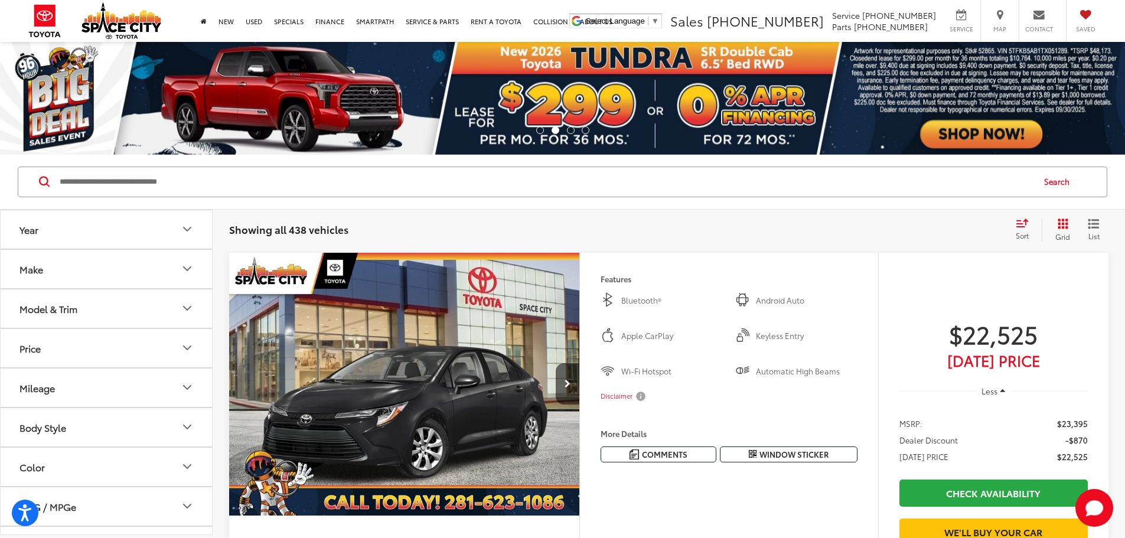
click at [128, 311] on button "Model & Trim" at bounding box center [107, 308] width 213 height 38
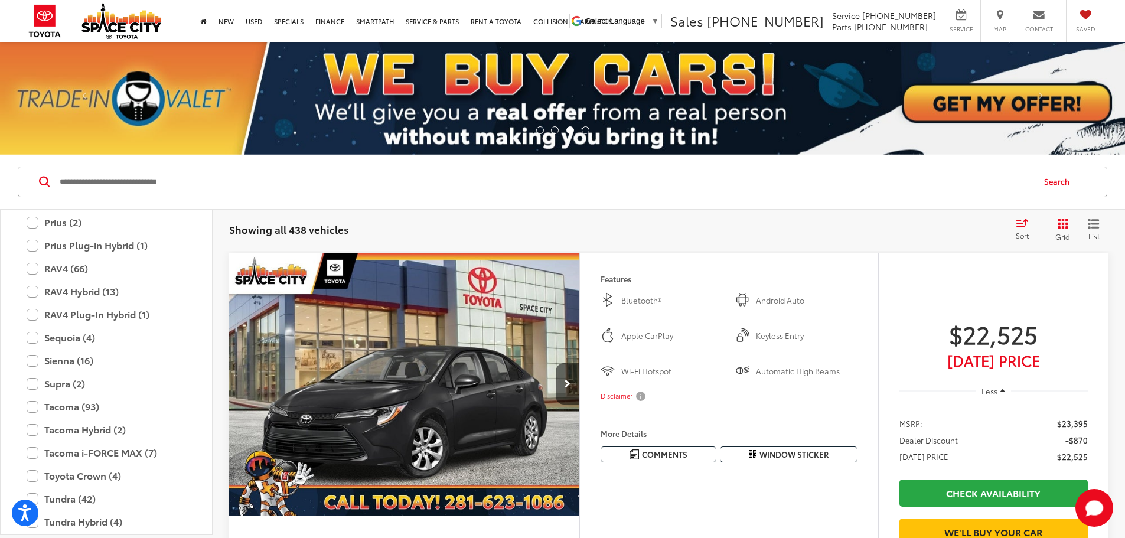
scroll to position [466, 0]
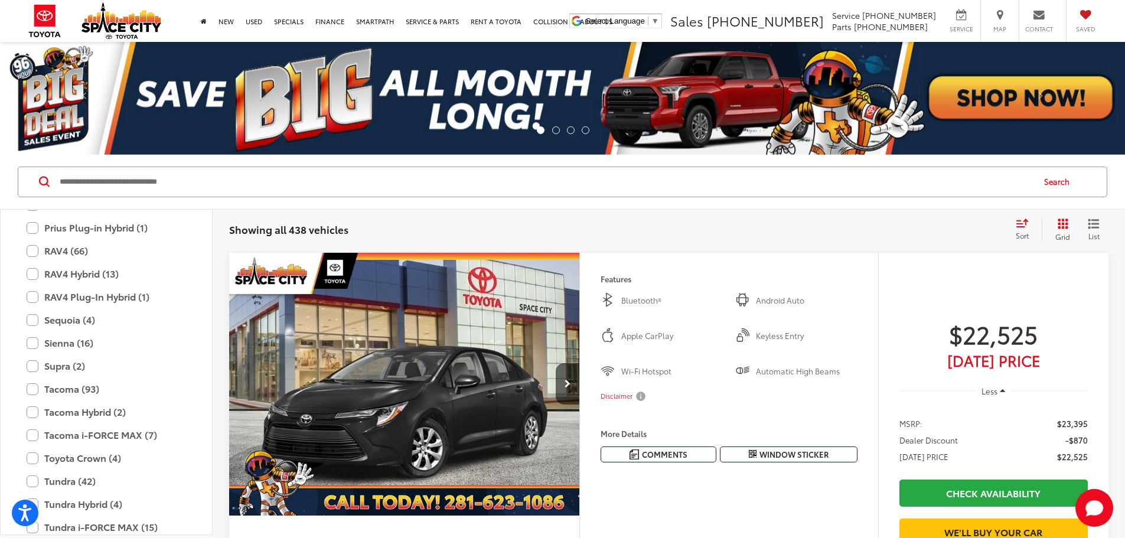
click at [136, 389] on label "Tacoma (93)" at bounding box center [107, 389] width 160 height 21
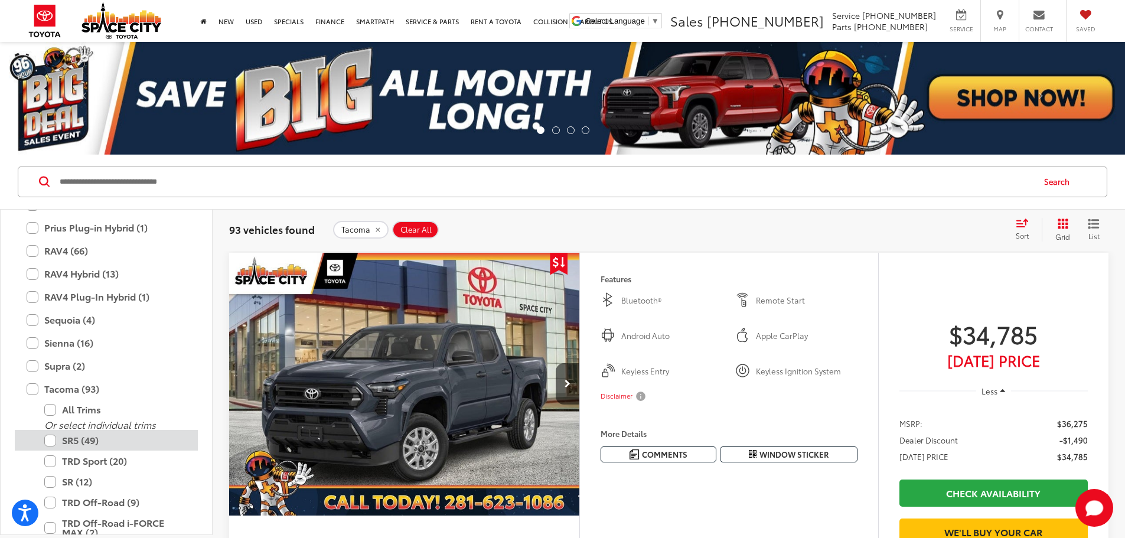
click at [110, 437] on label "SR5 (49)" at bounding box center [115, 440] width 142 height 21
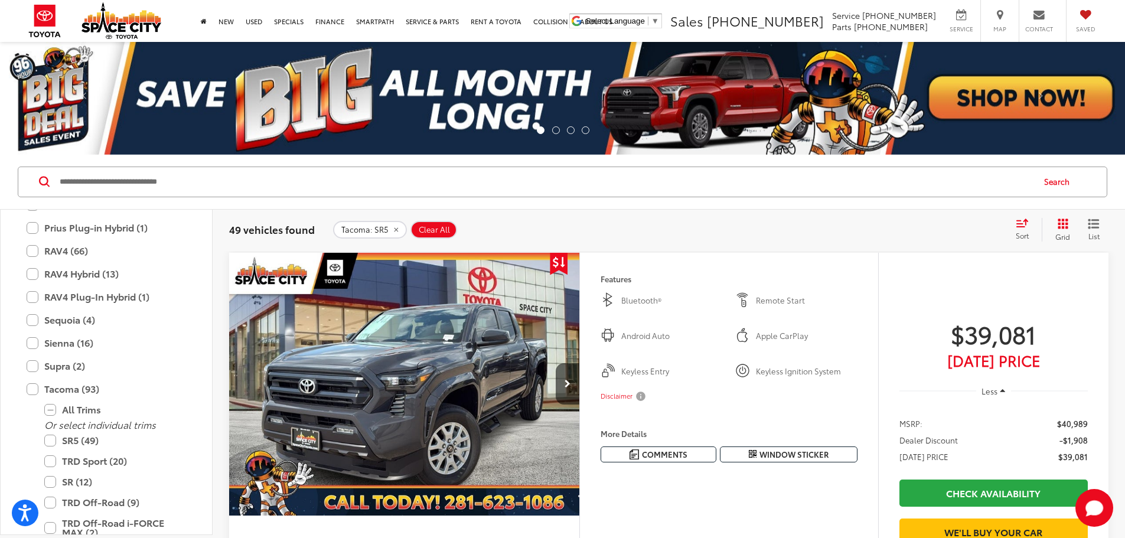
click at [1016, 227] on div "Sort" at bounding box center [1026, 230] width 32 height 24
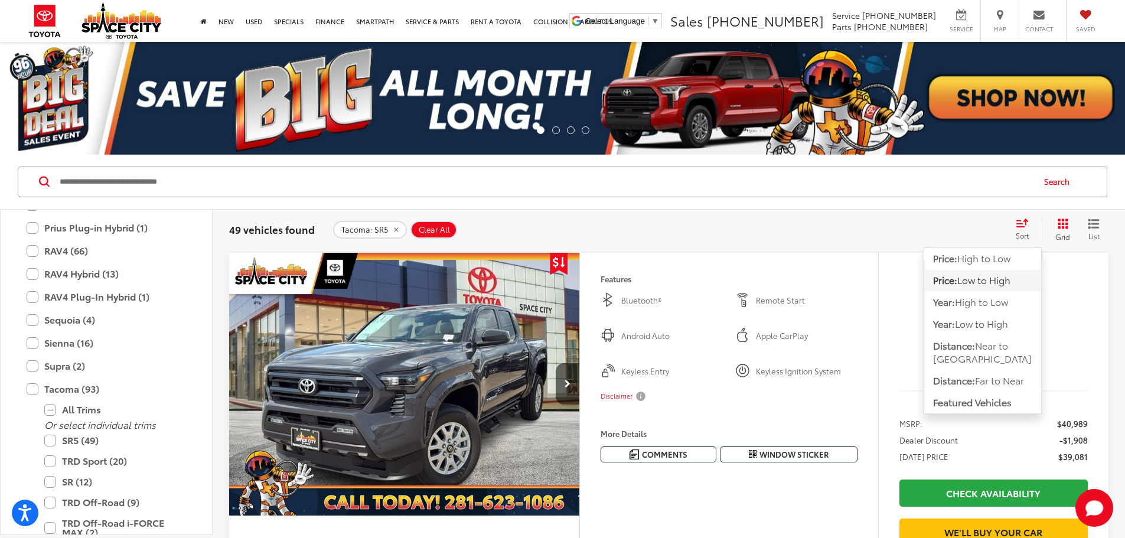
click at [1000, 275] on span "Low to High" at bounding box center [984, 280] width 53 height 14
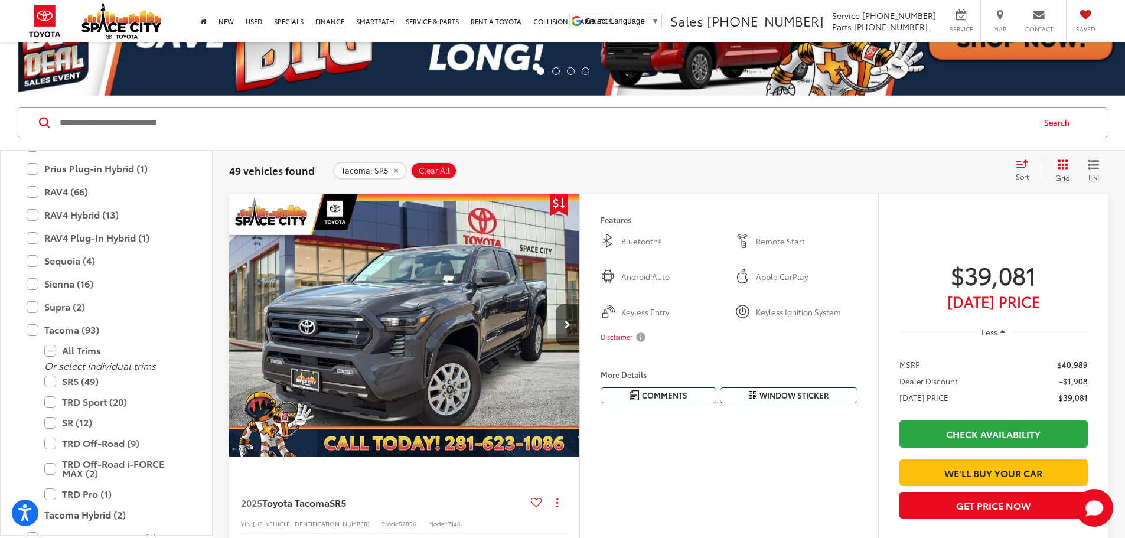
scroll to position [118, 0]
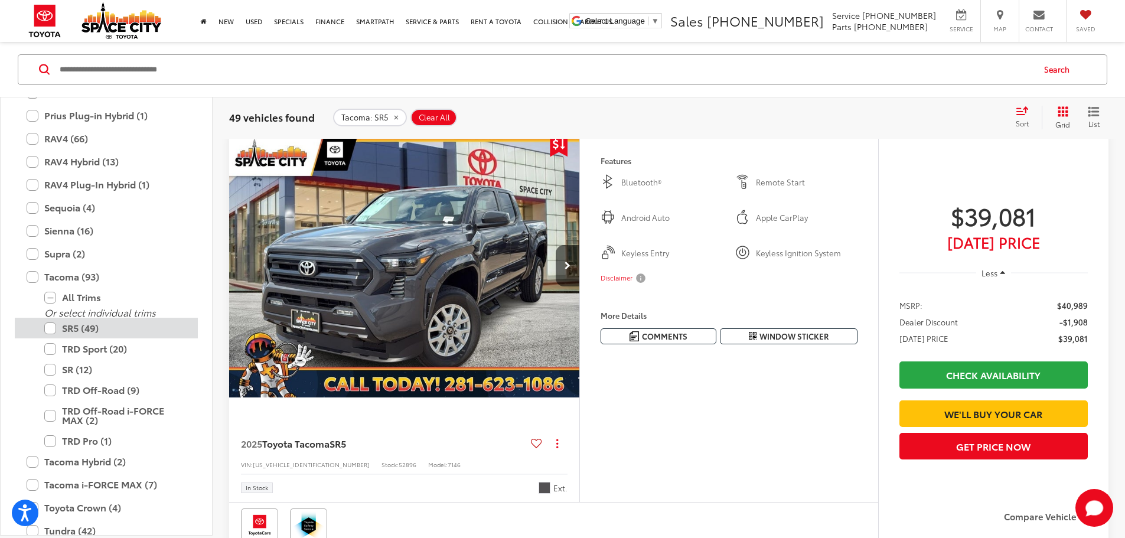
click at [47, 324] on label "SR5 (49)" at bounding box center [115, 328] width 142 height 21
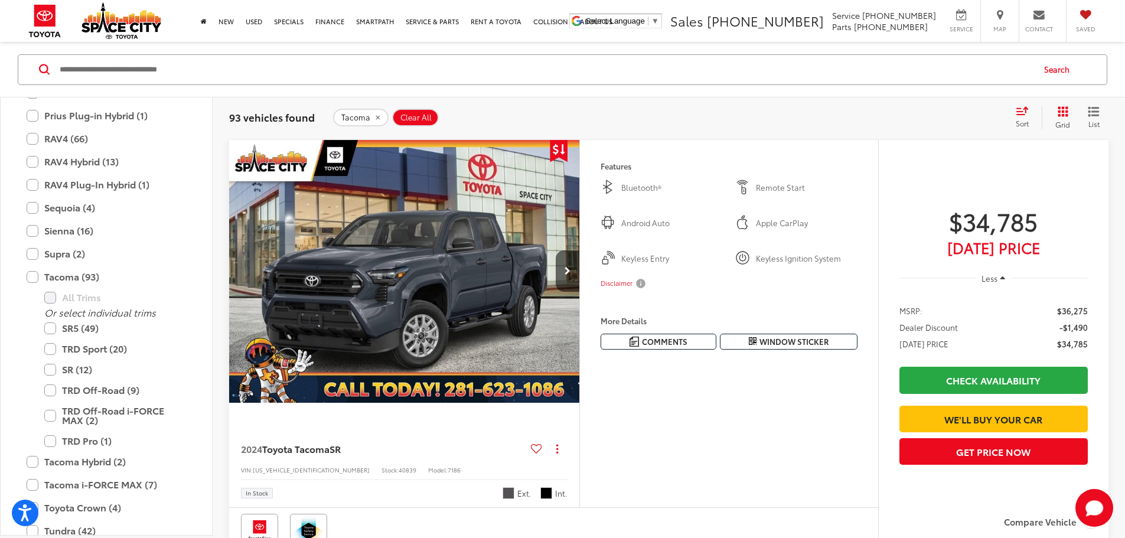
click at [1024, 125] on span "Sort" at bounding box center [1022, 123] width 13 height 10
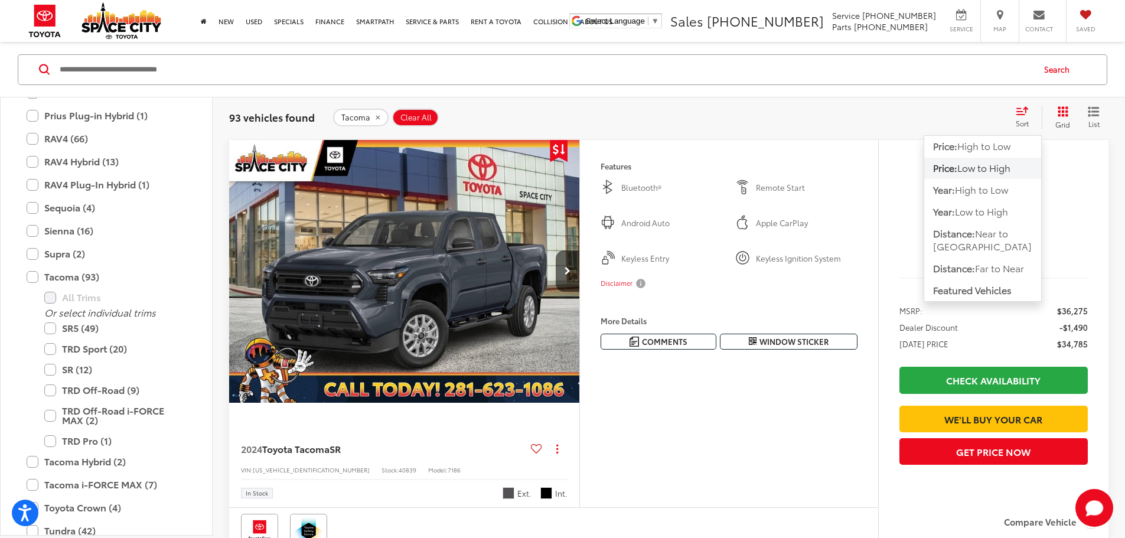
click at [1017, 169] on button "Price: Low to High" at bounding box center [983, 167] width 117 height 21
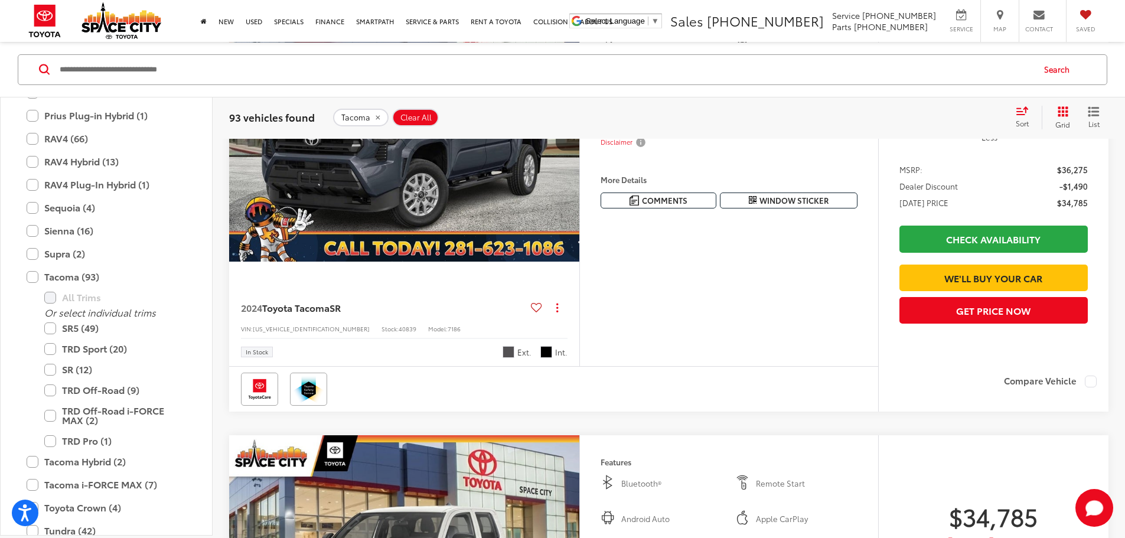
scroll to position [231, 0]
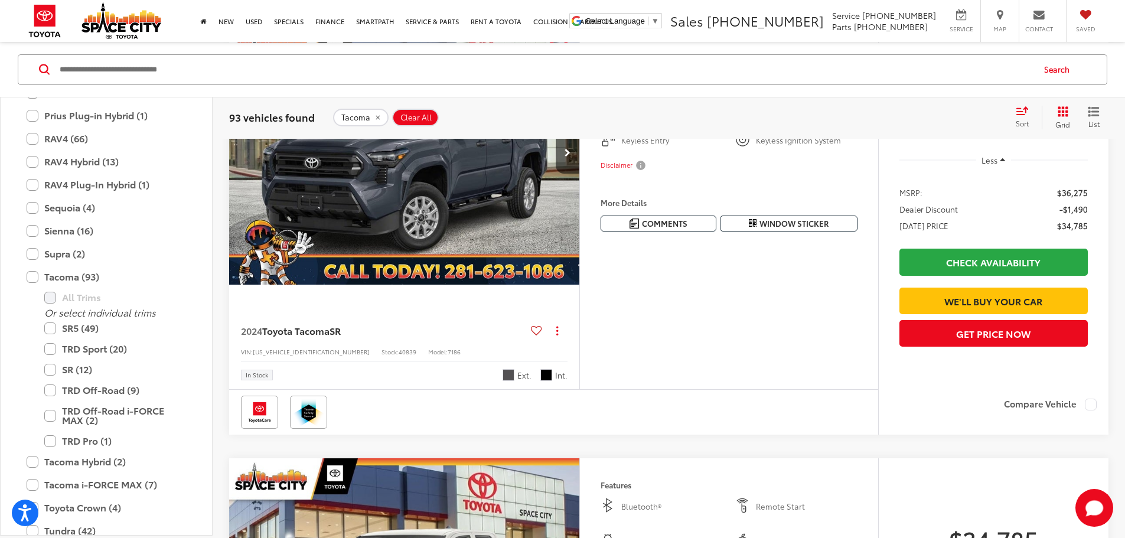
click at [0, 0] on button "More..." at bounding box center [0, 0] width 0 height 0
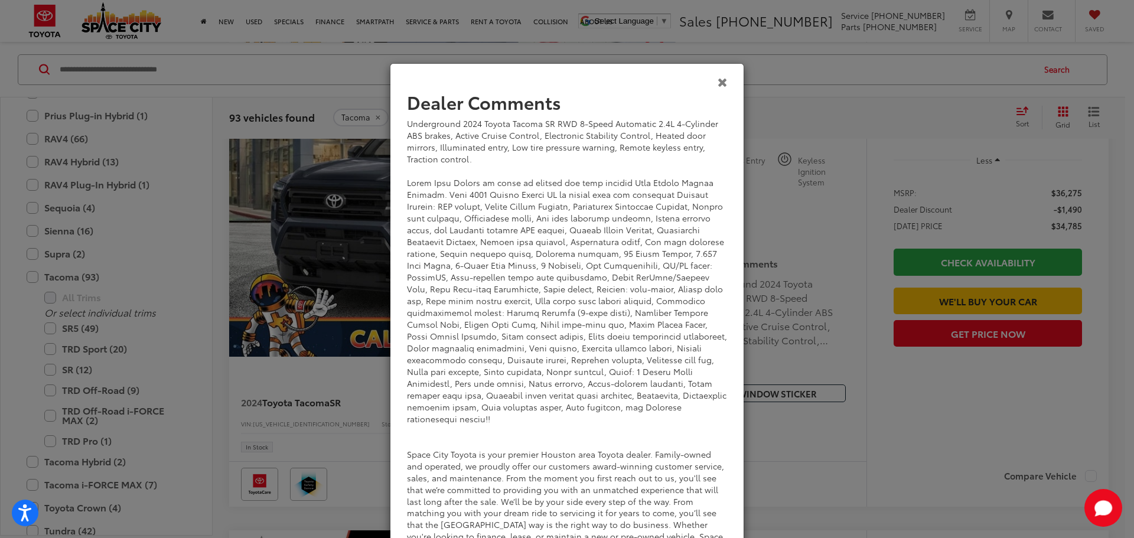
click at [718, 81] on icon "Close" at bounding box center [723, 82] width 10 height 12
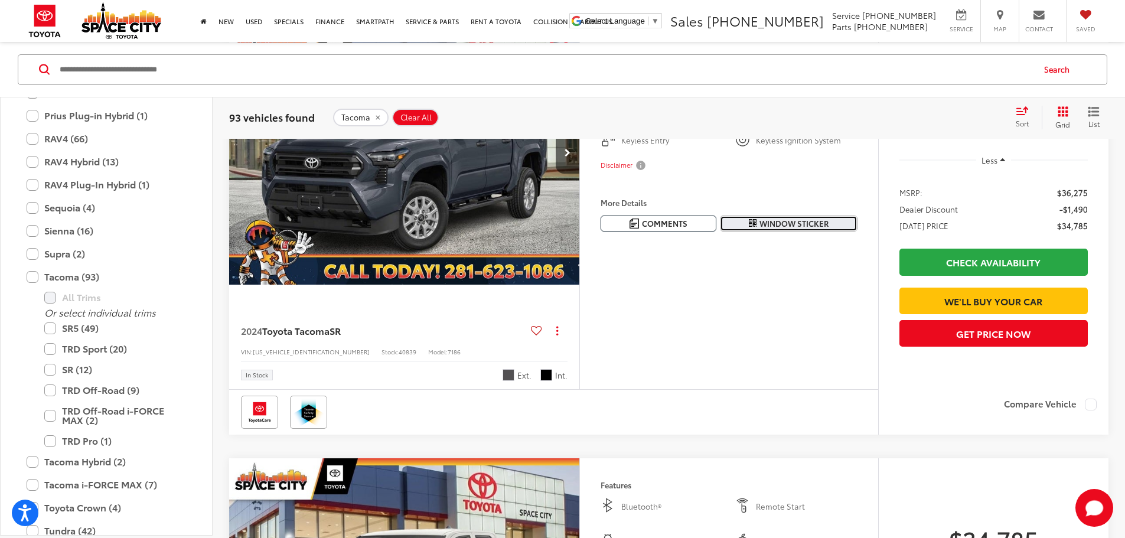
click at [770, 232] on button "Window Sticker" at bounding box center [789, 224] width 138 height 16
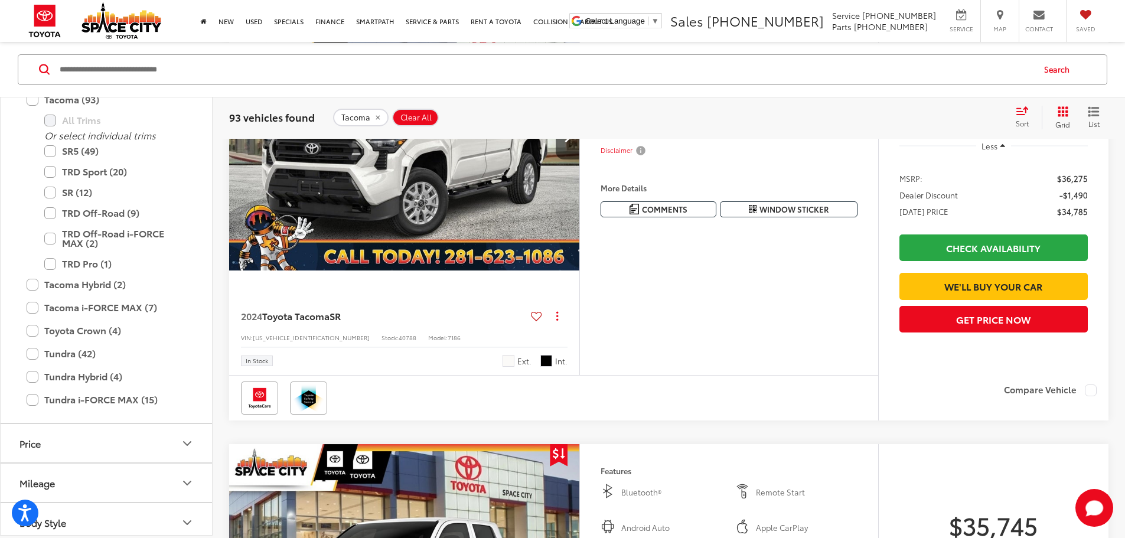
scroll to position [704, 0]
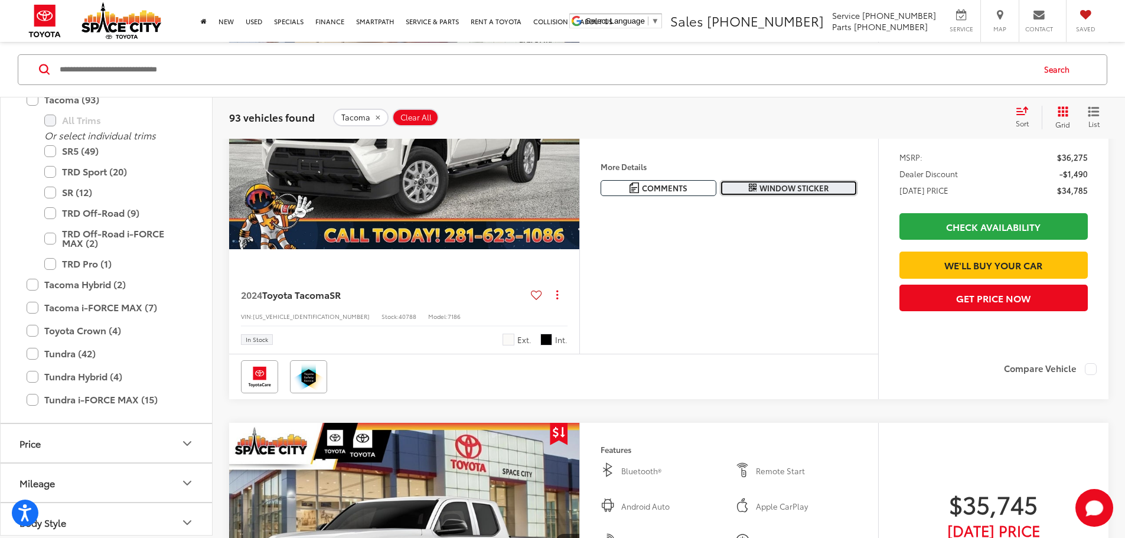
click at [803, 194] on span "Window Sticker" at bounding box center [794, 188] width 69 height 11
click at [0, 0] on button "More..." at bounding box center [0, 0] width 0 height 0
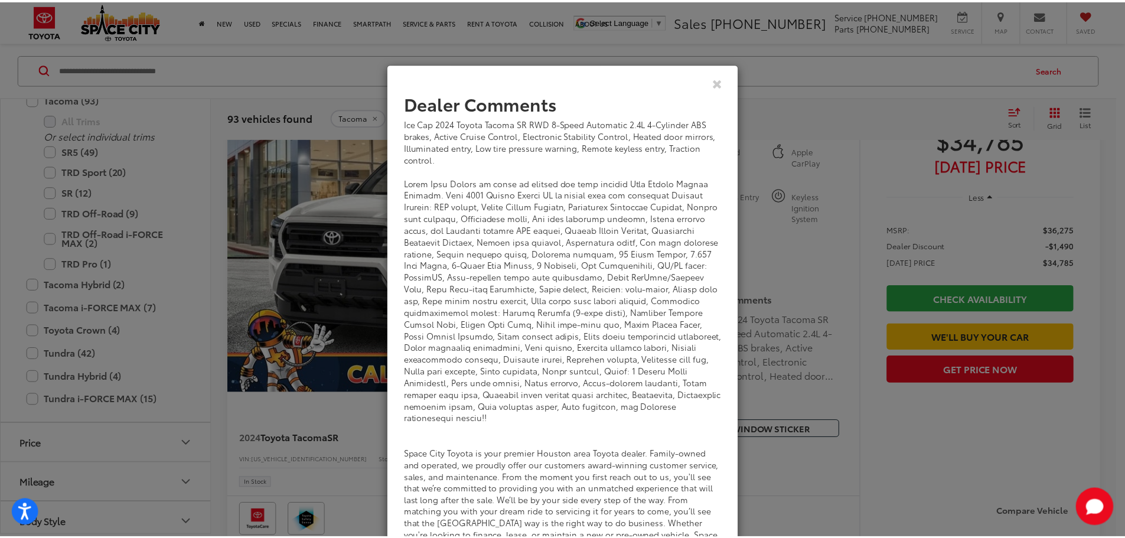
scroll to position [28, 0]
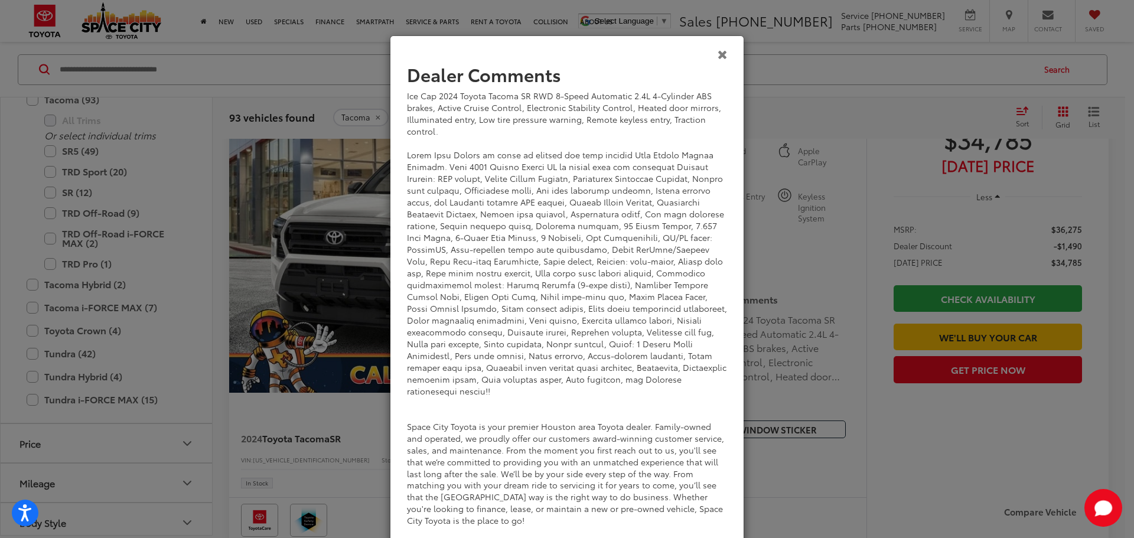
click at [721, 51] on icon "Close" at bounding box center [723, 54] width 10 height 12
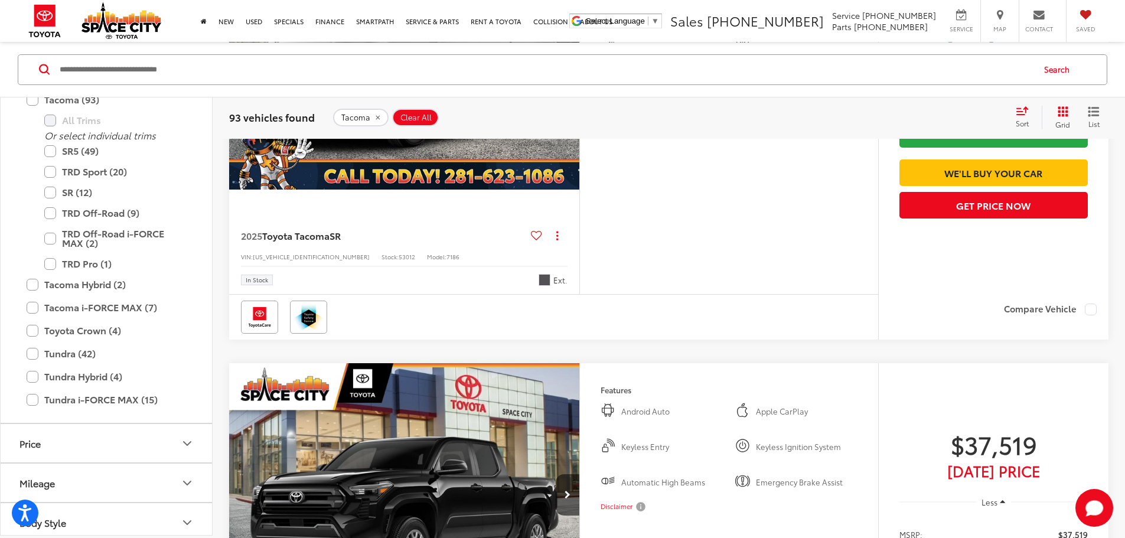
scroll to position [4425, 0]
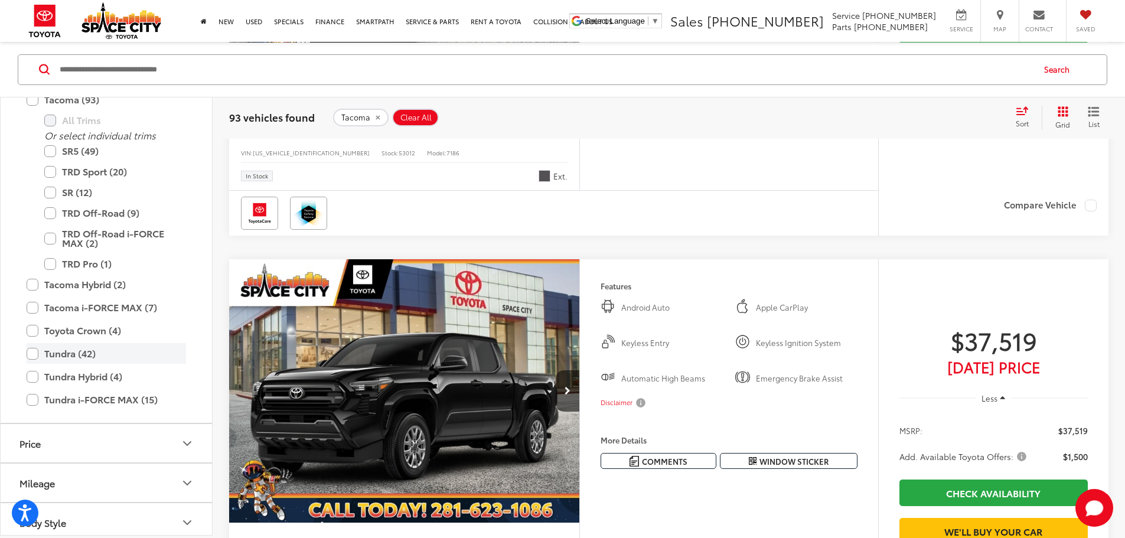
click at [53, 356] on label "Tundra (42)" at bounding box center [107, 353] width 160 height 21
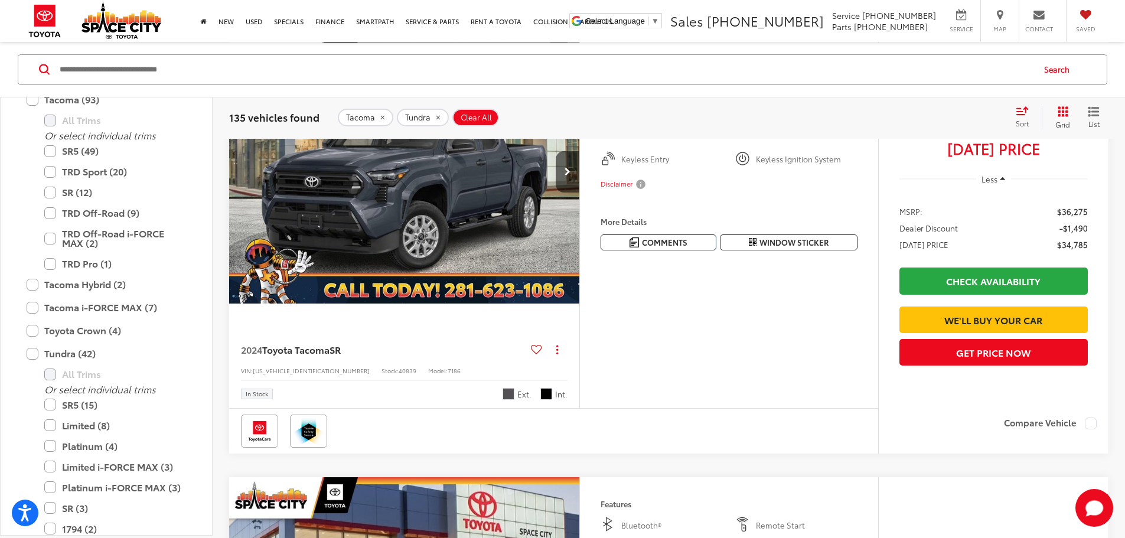
scroll to position [113, 0]
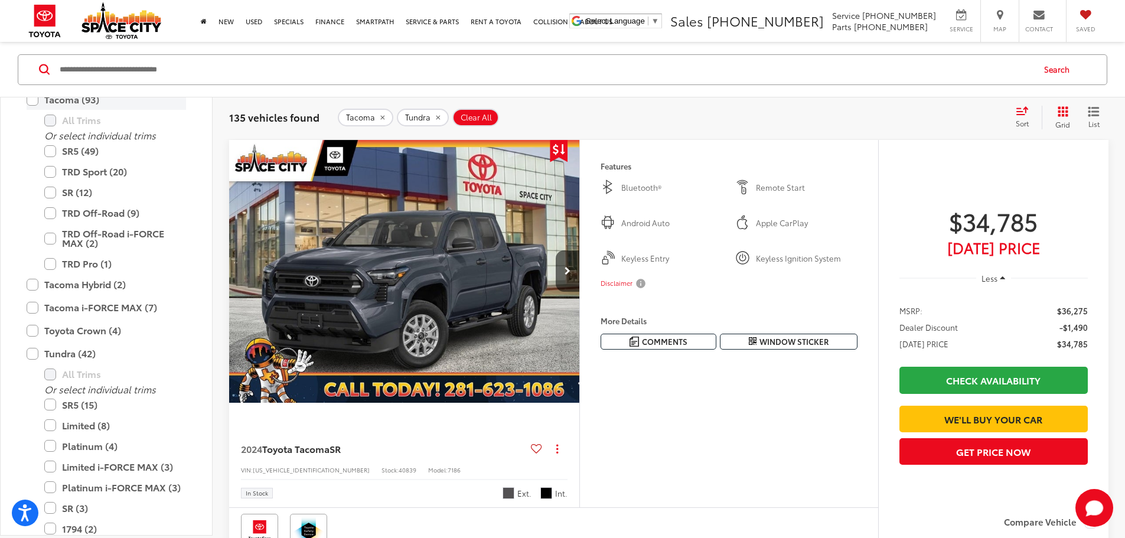
click at [27, 103] on label "Tacoma (93)" at bounding box center [107, 99] width 160 height 21
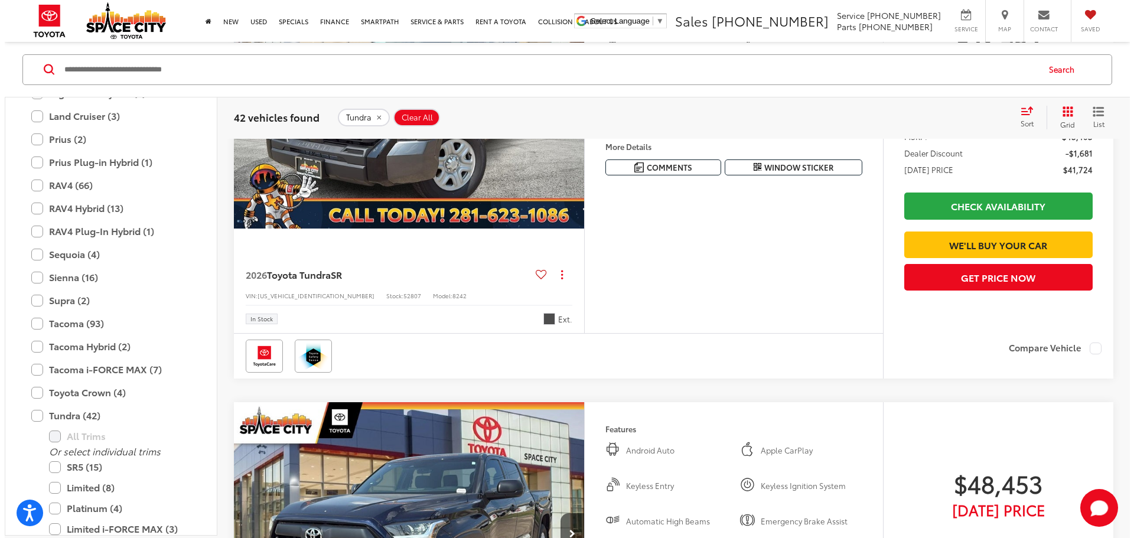
scroll to position [290, 0]
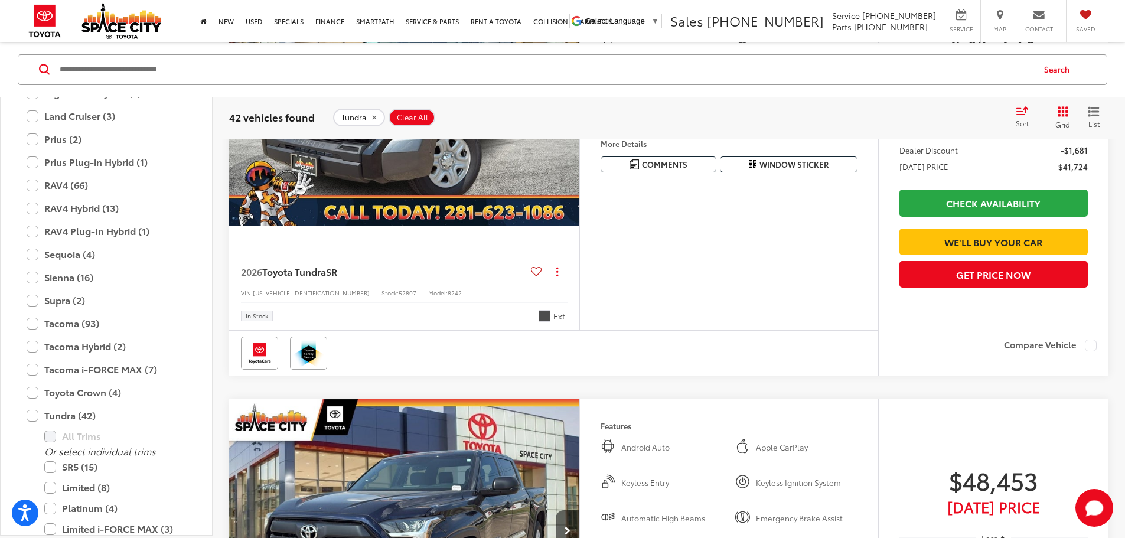
click at [0, 0] on button "More..." at bounding box center [0, 0] width 0 height 0
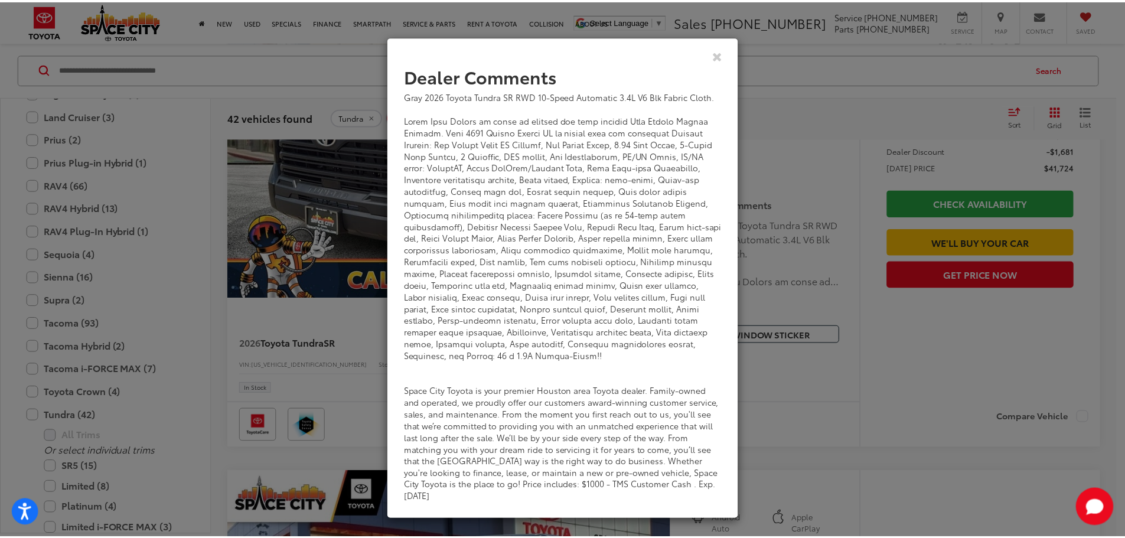
scroll to position [0, 0]
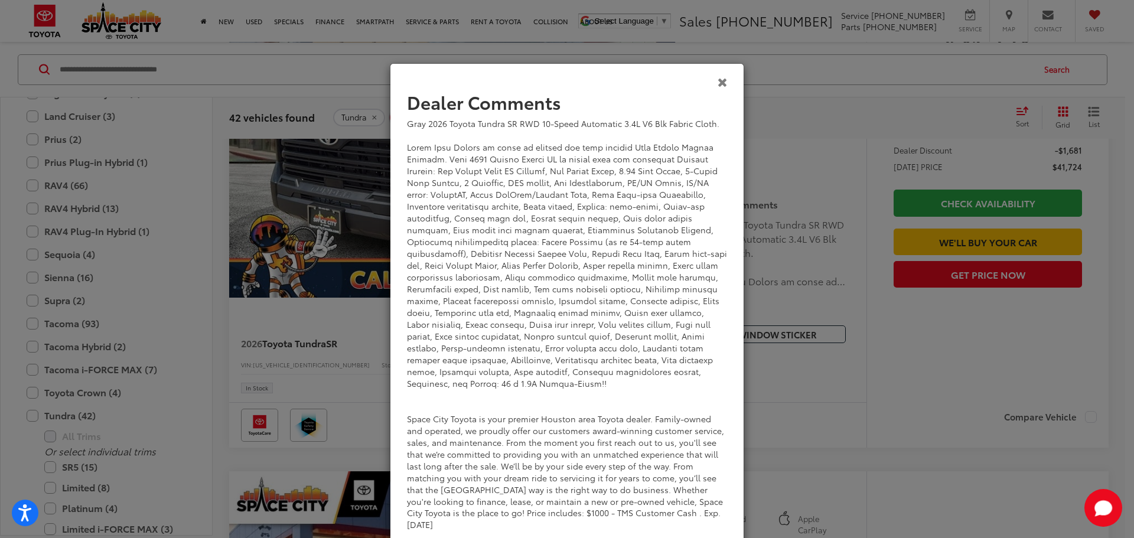
click at [718, 78] on icon "Close" at bounding box center [723, 82] width 10 height 12
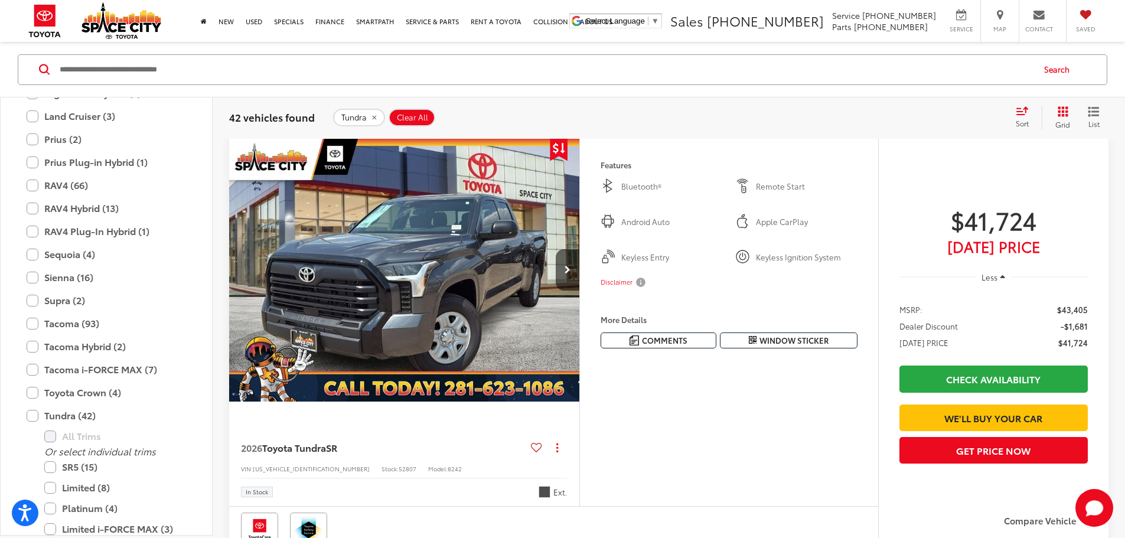
scroll to position [177, 0]
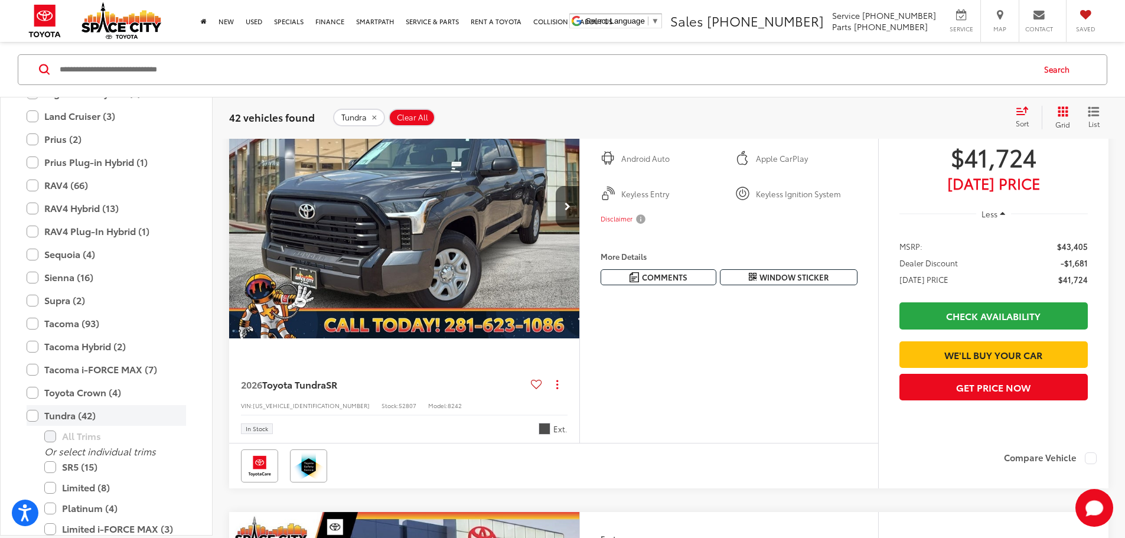
click at [38, 418] on label "Tundra (42)" at bounding box center [107, 415] width 160 height 21
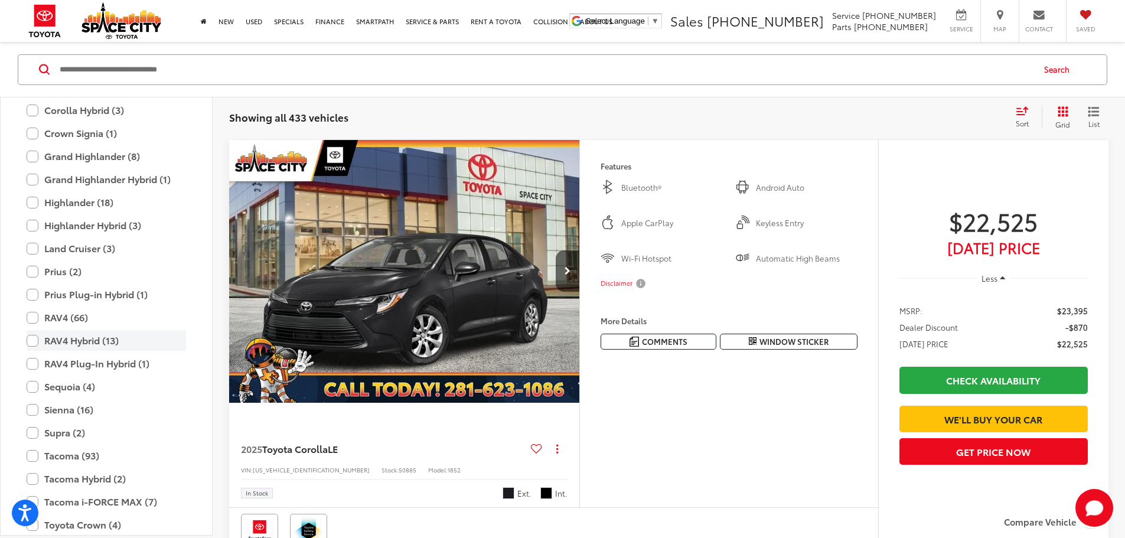
scroll to position [227, 0]
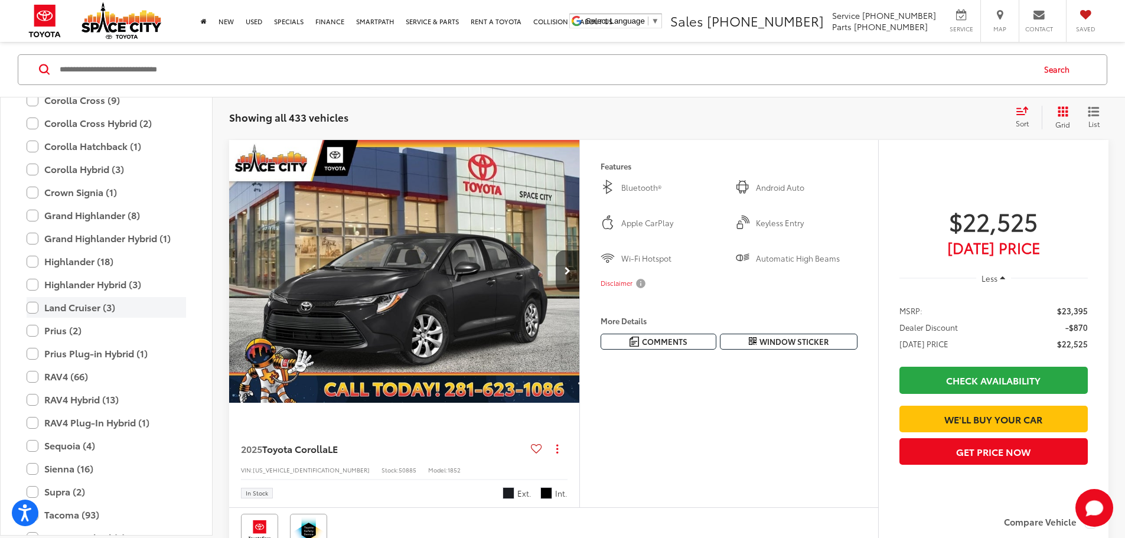
click at [38, 311] on label "Land Cruiser (3)" at bounding box center [107, 307] width 160 height 21
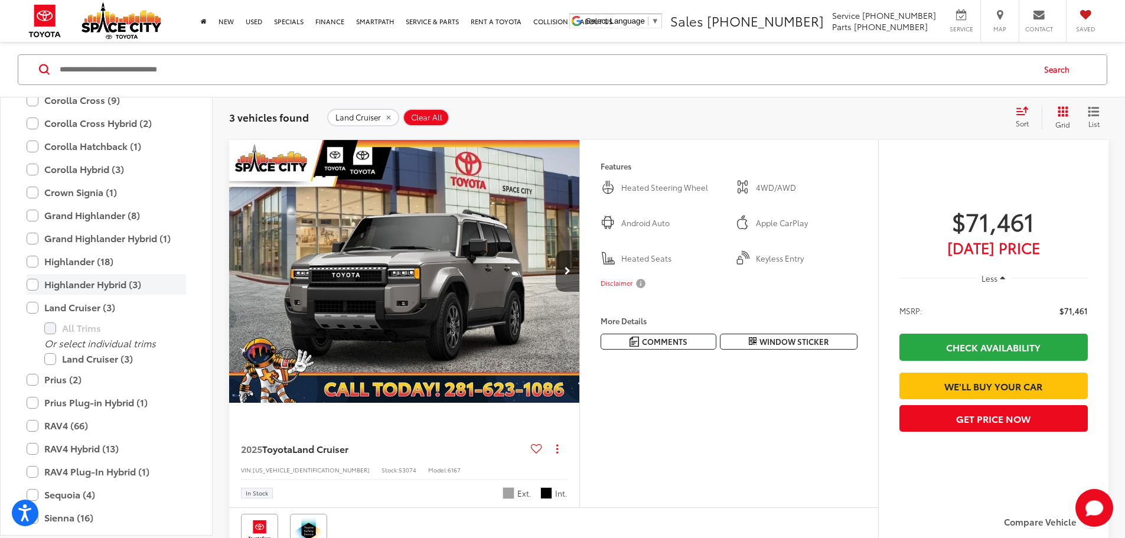
drag, startPoint x: 35, startPoint y: 312, endPoint x: 27, endPoint y: 287, distance: 26.9
click at [35, 312] on label "Land Cruiser (3)" at bounding box center [107, 307] width 160 height 21
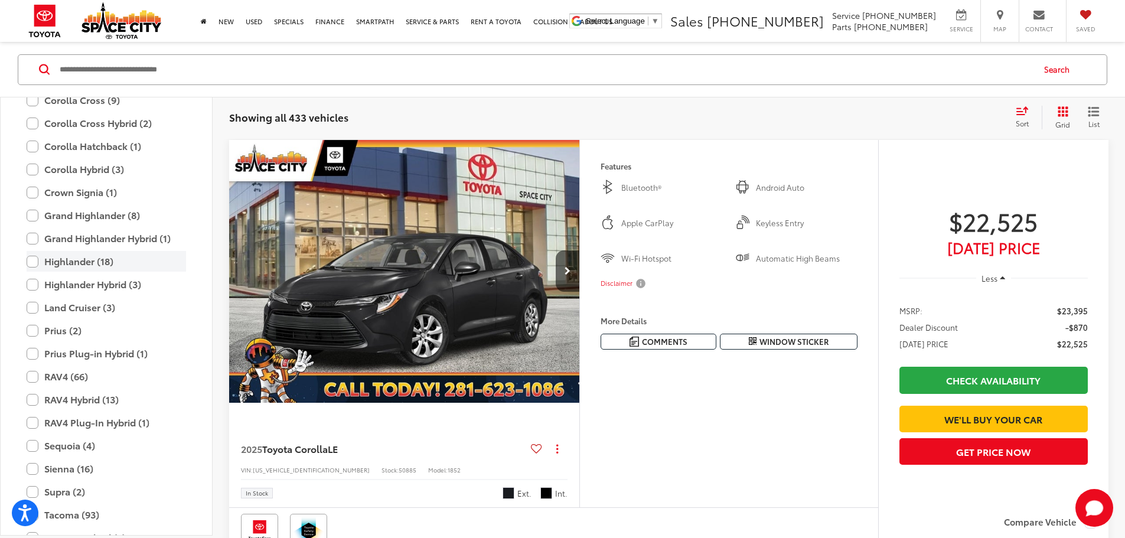
click at [35, 259] on label "Highlander (18)" at bounding box center [107, 261] width 160 height 21
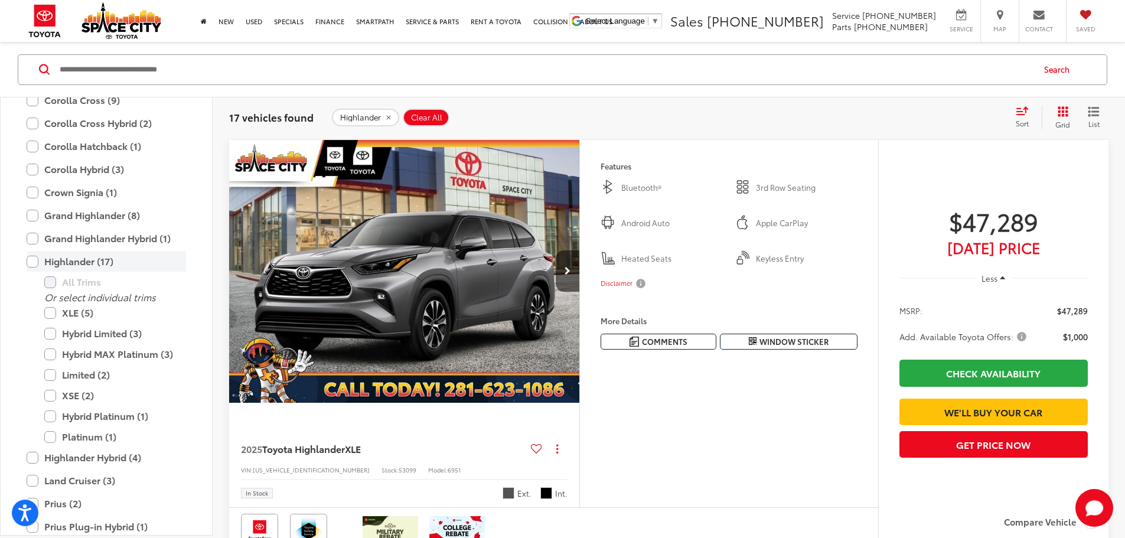
click at [35, 259] on label "Highlander (17)" at bounding box center [107, 261] width 160 height 21
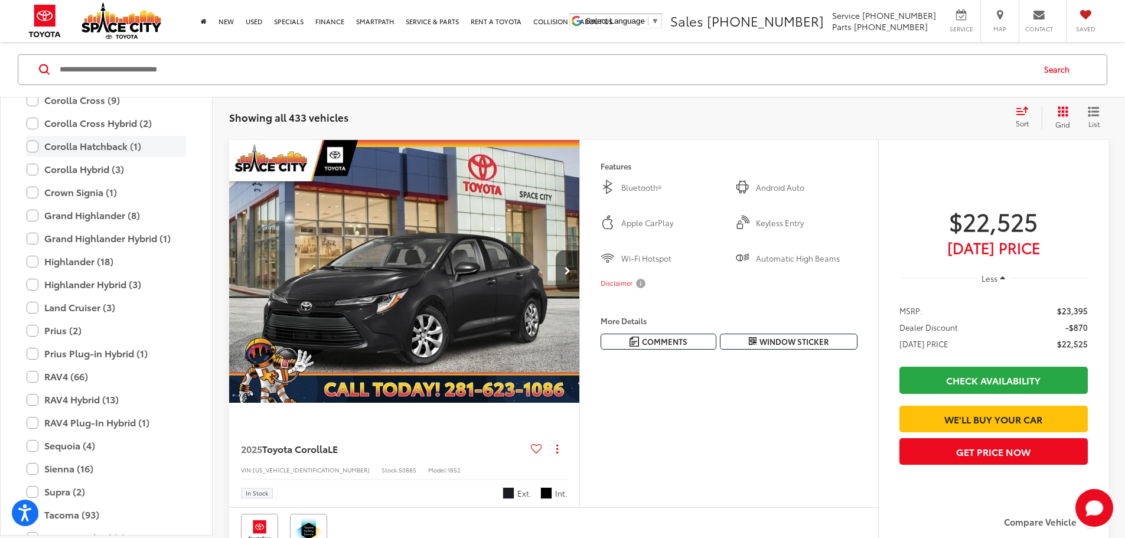
click at [37, 154] on label "Corolla Hatchback (1)" at bounding box center [107, 146] width 160 height 21
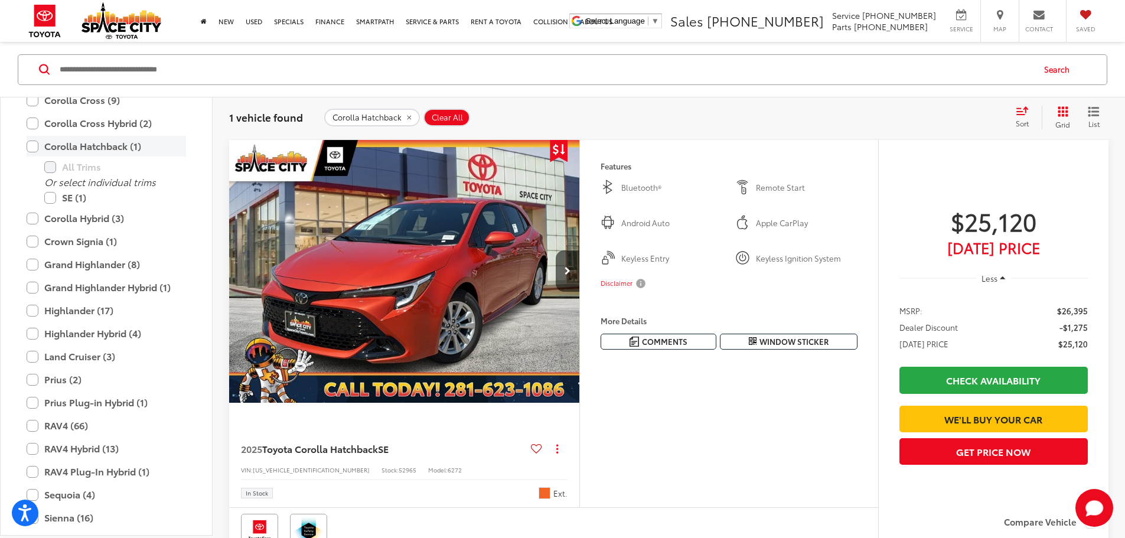
click at [37, 154] on label "Corolla Hatchback (1)" at bounding box center [107, 146] width 160 height 21
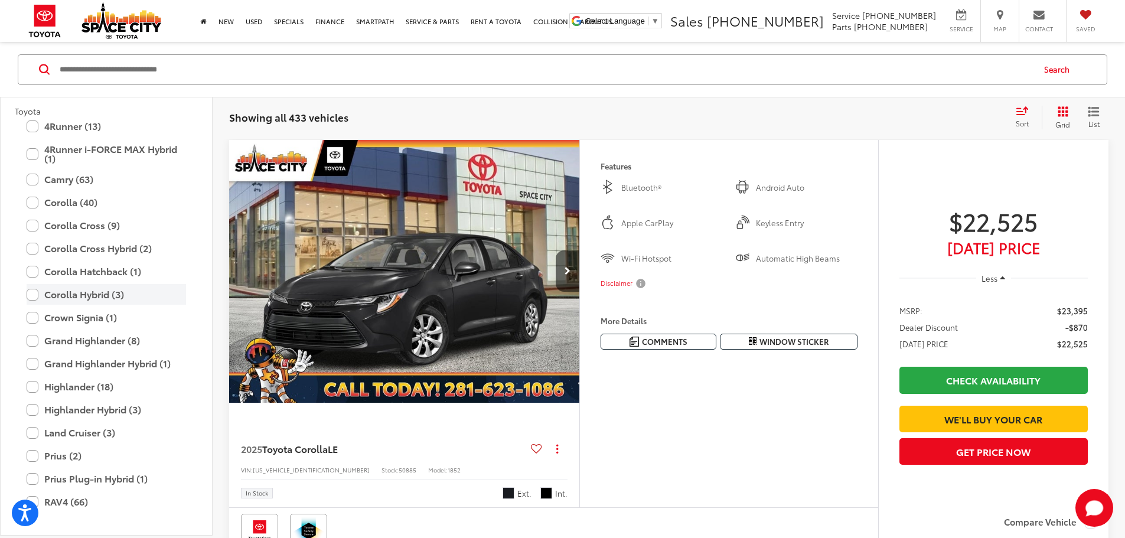
scroll to position [50, 0]
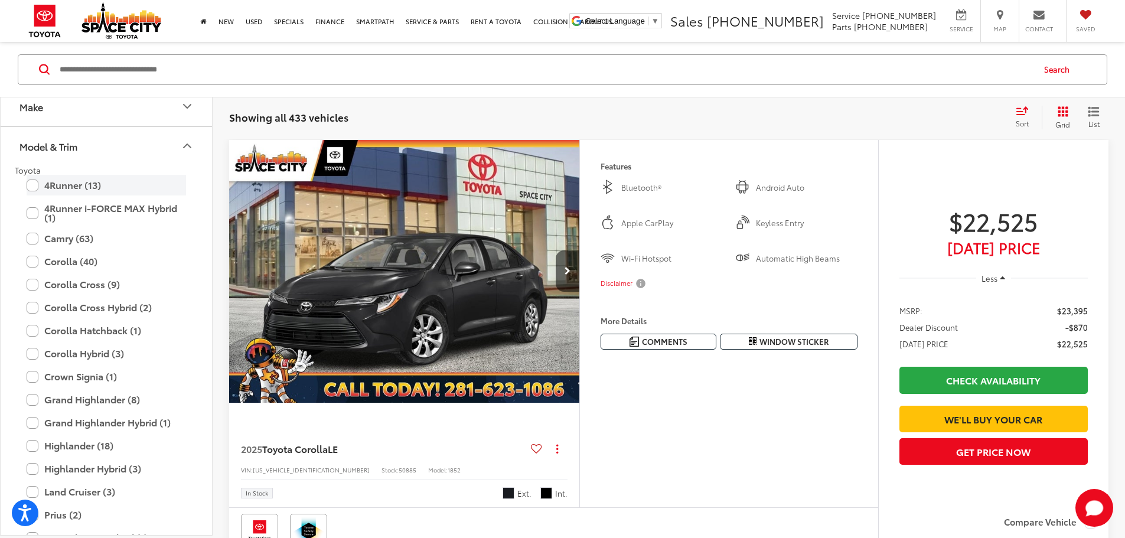
click at [28, 178] on label "4Runner (13)" at bounding box center [107, 185] width 160 height 21
